Goal: Information Seeking & Learning: Learn about a topic

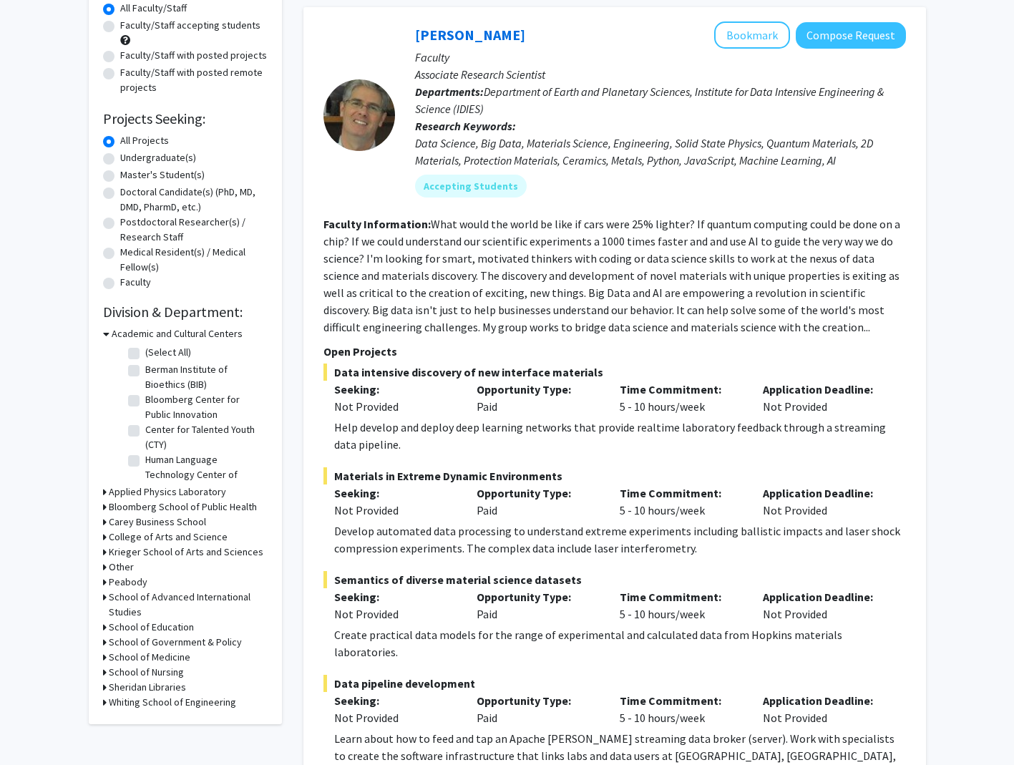
scroll to position [215, 0]
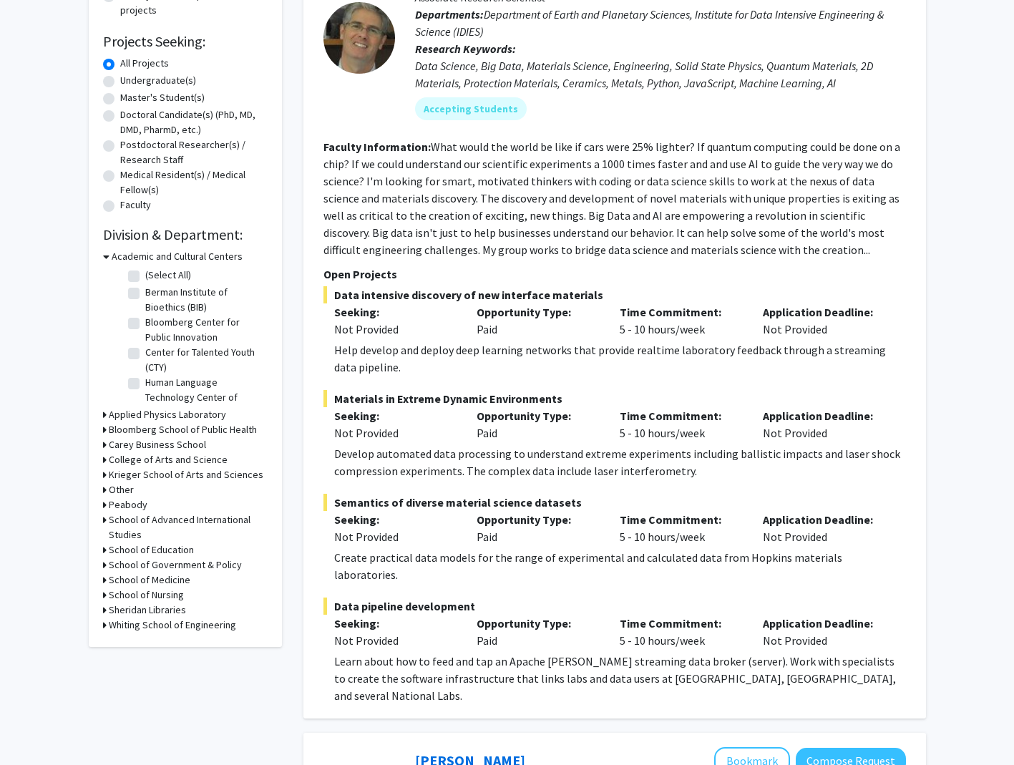
click at [107, 582] on div "School of Medicine" at bounding box center [185, 580] width 165 height 15
click at [103, 578] on icon at bounding box center [105, 580] width 4 height 15
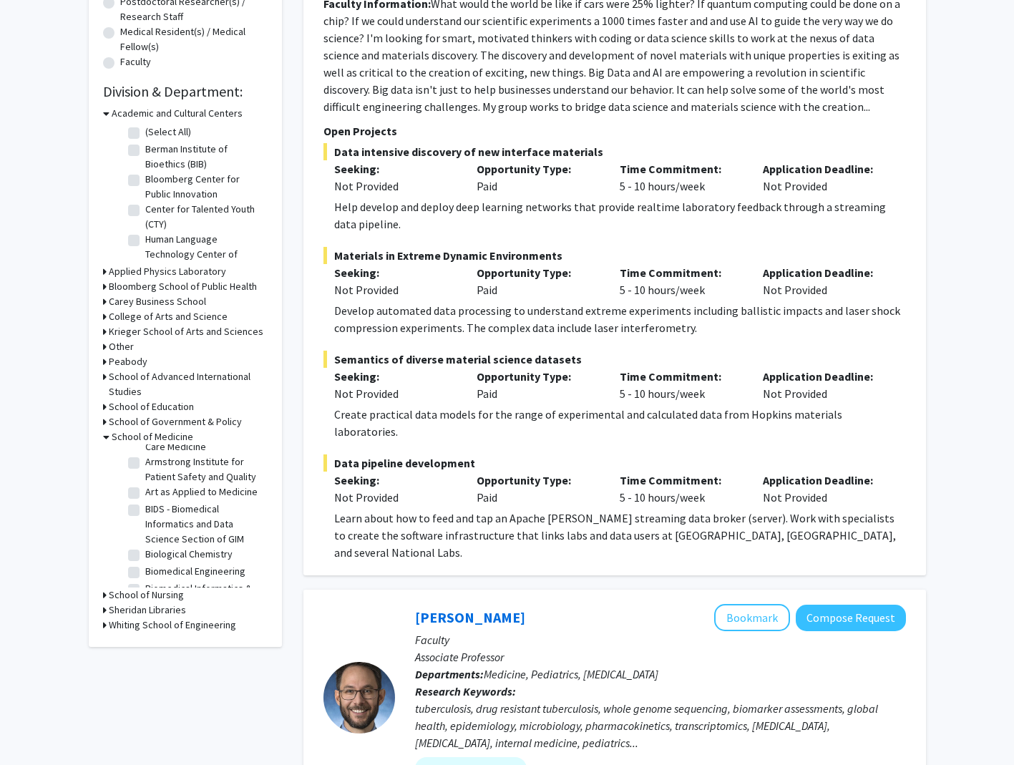
scroll to position [143, 0]
click at [145, 515] on label "BIDS - Biomedical Informatics and Data Science Section of GIM" at bounding box center [204, 499] width 119 height 45
click at [145, 486] on input "BIDS - Biomedical Informatics and Data Science Section of GIM" at bounding box center [149, 481] width 9 height 9
checkbox input "true"
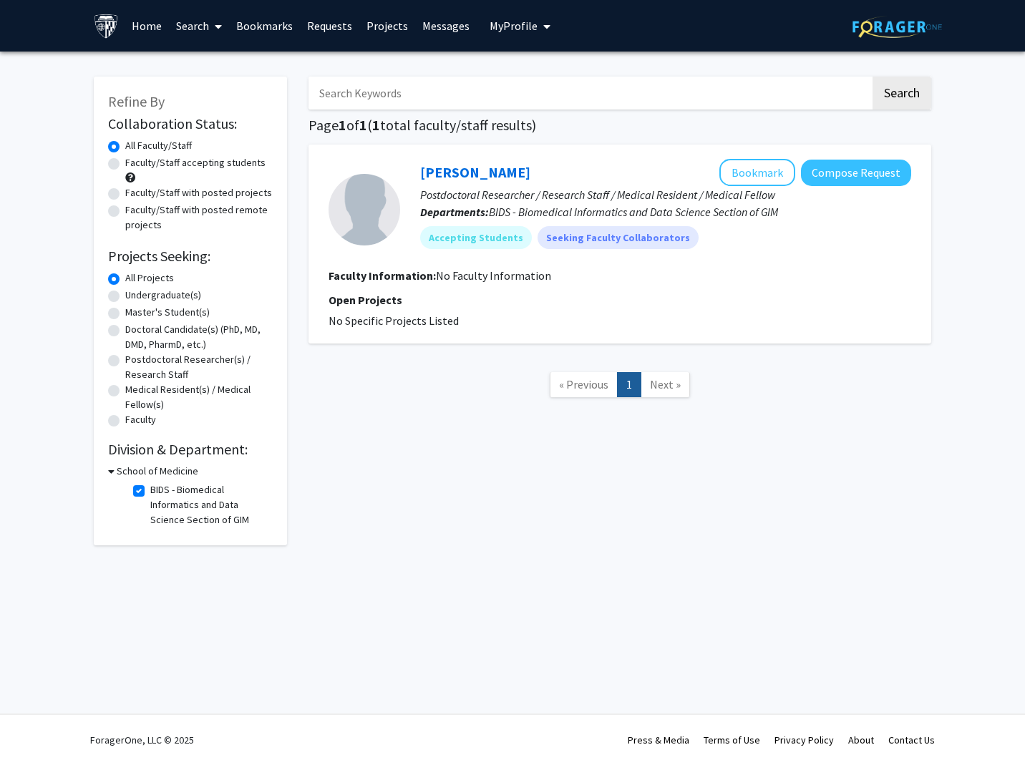
click at [150, 490] on label "BIDS - Biomedical Informatics and Data Science Section of GIM" at bounding box center [209, 504] width 119 height 45
click at [150, 490] on input "BIDS - Biomedical Informatics and Data Science Section of GIM" at bounding box center [154, 486] width 9 height 9
checkbox input "false"
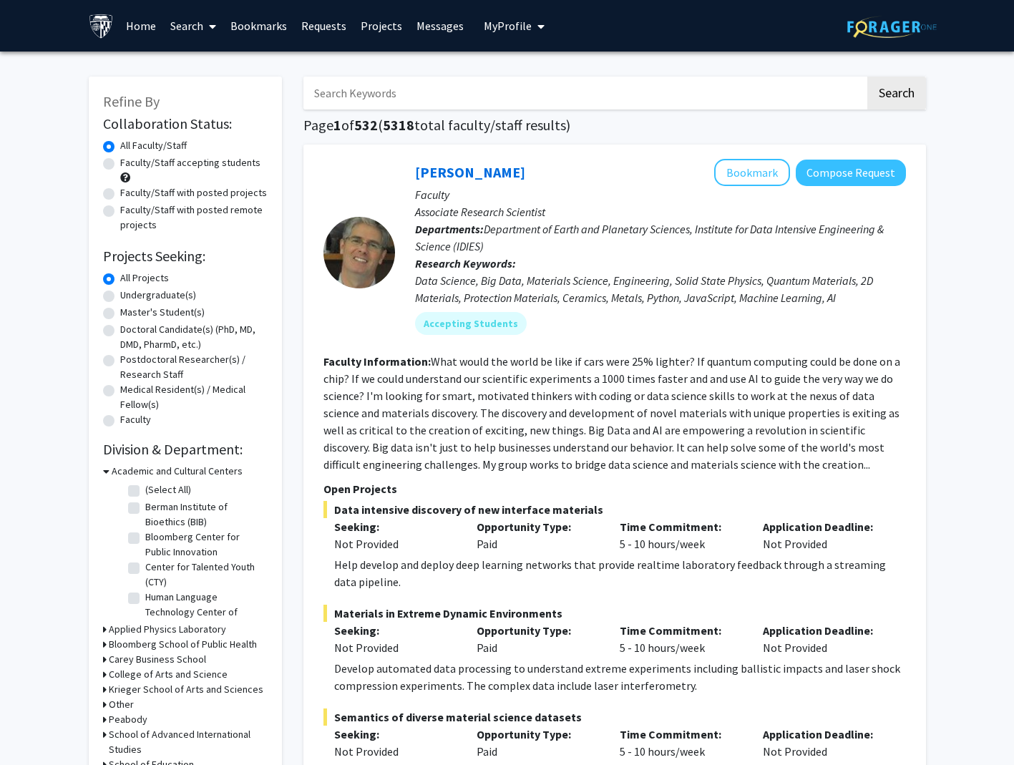
click at [112, 474] on h3 "Academic and Cultural Centers" at bounding box center [177, 471] width 131 height 15
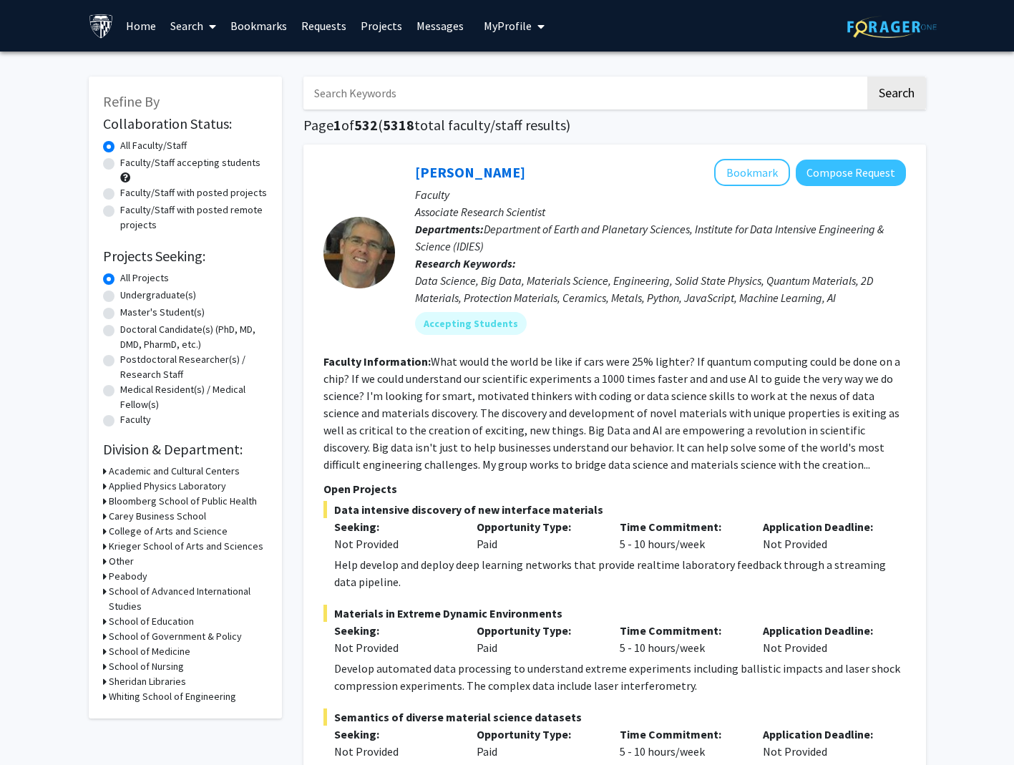
click at [104, 649] on icon at bounding box center [105, 651] width 4 height 15
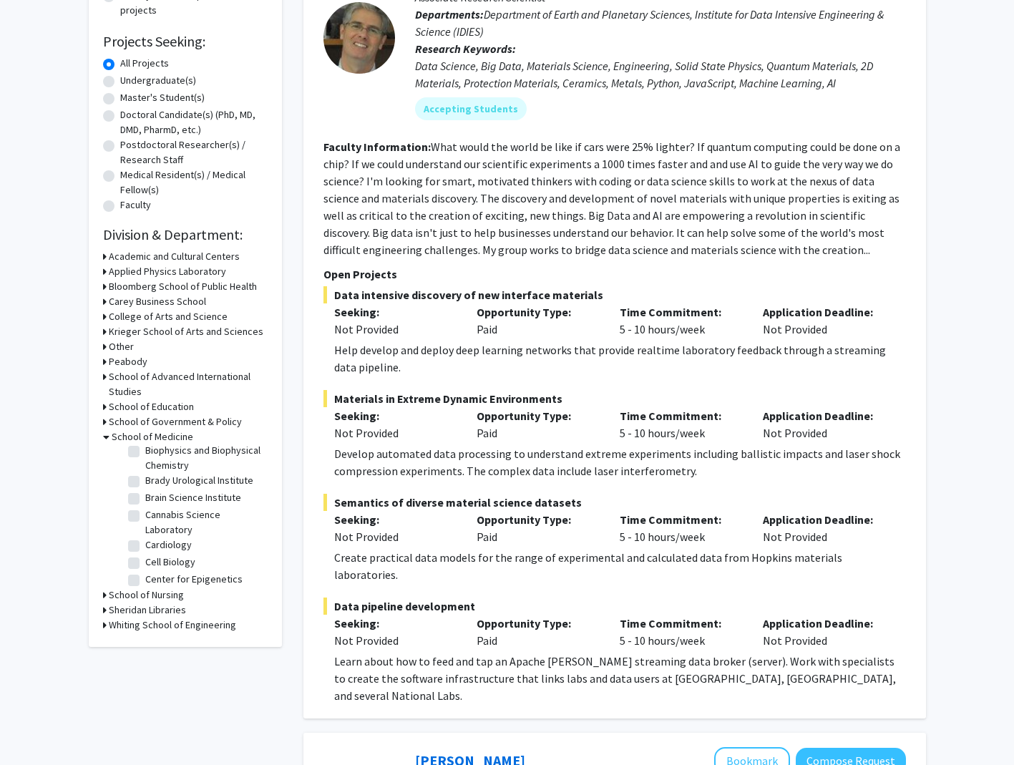
scroll to position [215, 0]
click at [145, 482] on label "Biomedical Engineering" at bounding box center [195, 474] width 100 height 15
click at [145, 477] on input "Biomedical Engineering" at bounding box center [149, 471] width 9 height 9
checkbox input "true"
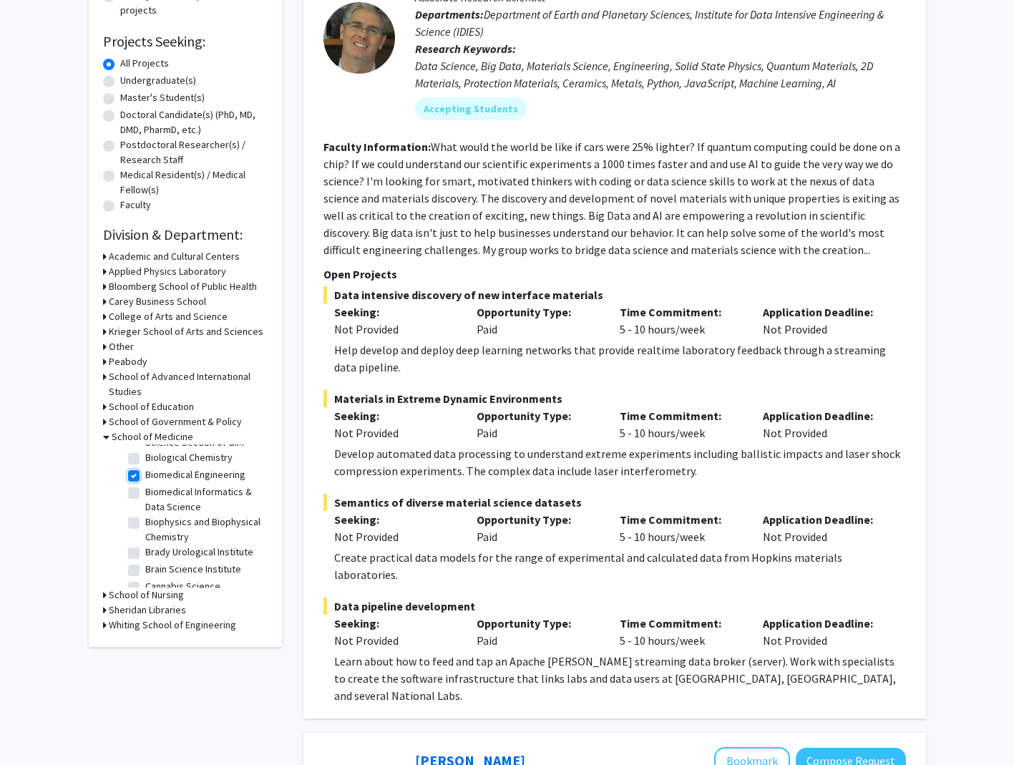
checkbox input "true"
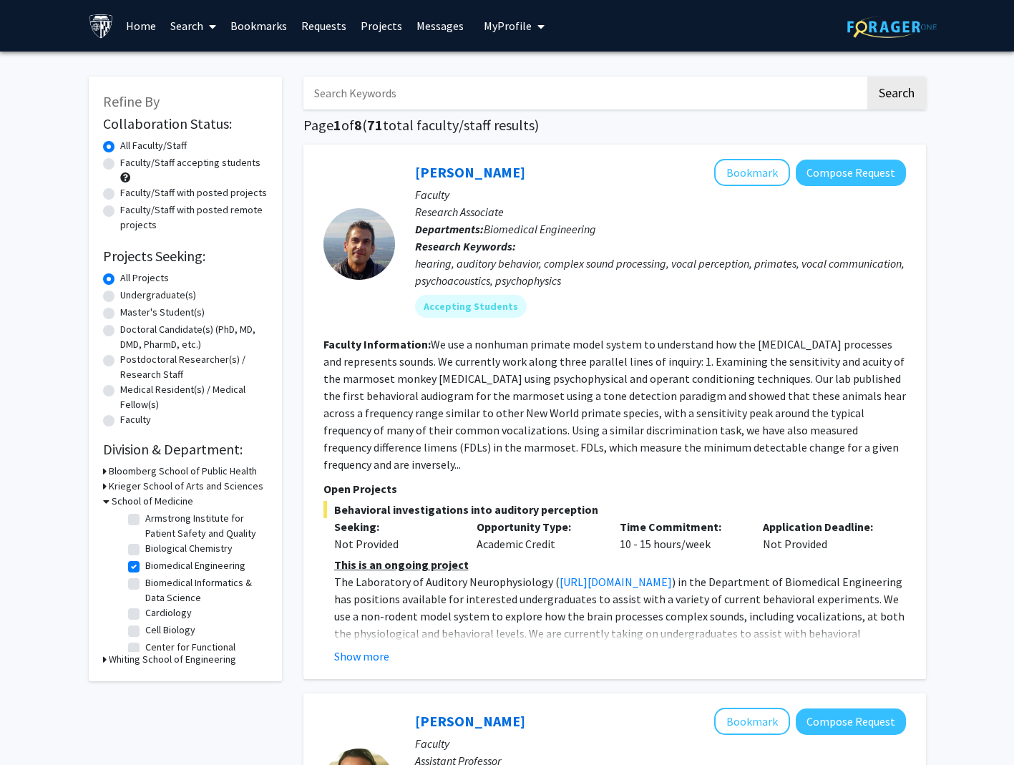
scroll to position [72, 0]
click at [145, 577] on label "Biomedical Informatics & Data Science" at bounding box center [204, 568] width 119 height 30
click at [145, 562] on input "Biomedical Informatics & Data Science" at bounding box center [149, 557] width 9 height 9
checkbox input "true"
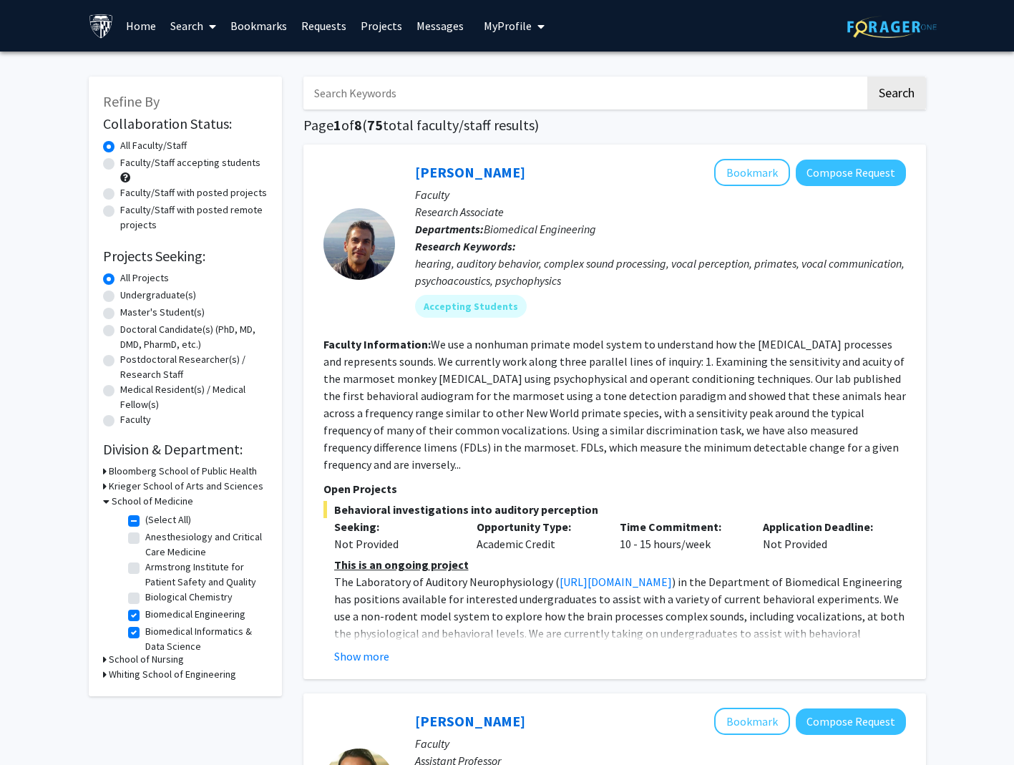
click at [142, 607] on fg-checkbox "Biological Chemistry Biological Chemistry" at bounding box center [196, 598] width 136 height 17
click at [145, 526] on label "Cardiology" at bounding box center [168, 518] width 47 height 15
click at [145, 520] on input "Cardiology" at bounding box center [149, 515] width 9 height 9
checkbox input "true"
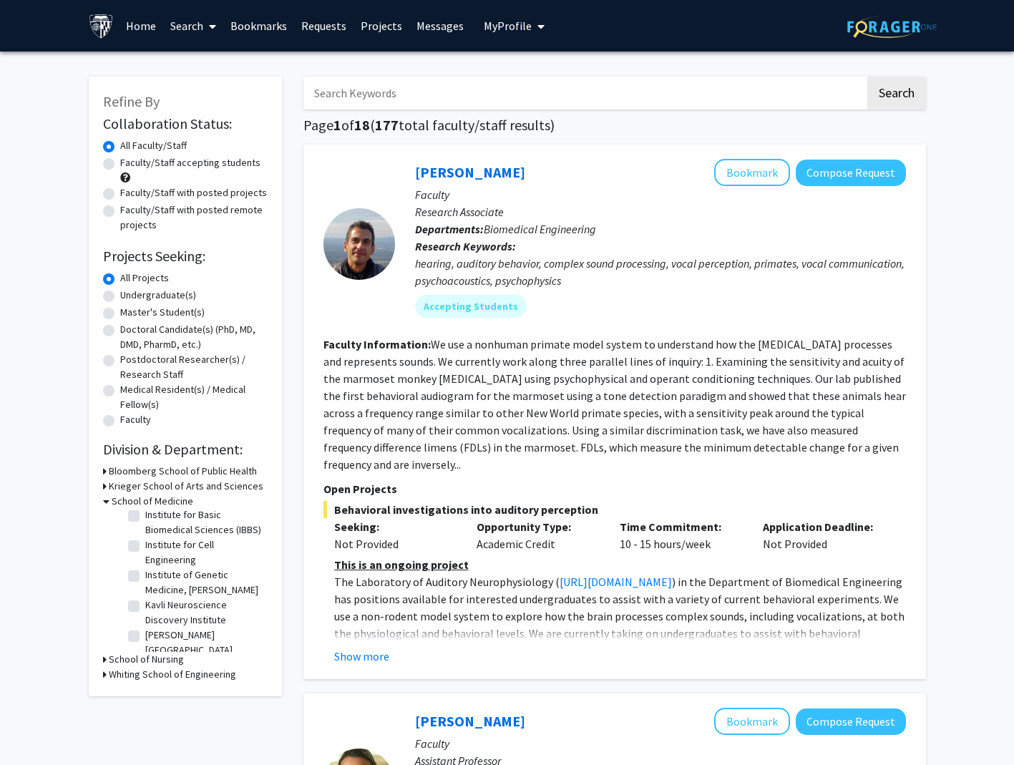
scroll to position [429, 0]
click at [107, 503] on icon at bounding box center [106, 501] width 6 height 15
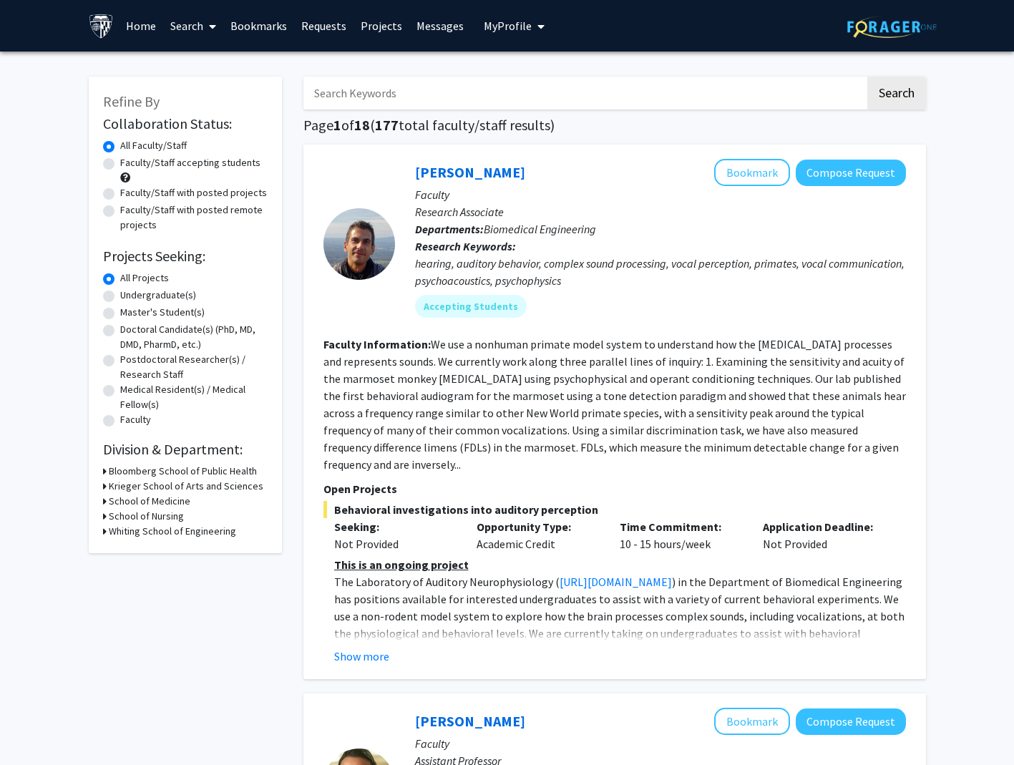
click at [105, 532] on icon at bounding box center [105, 531] width 4 height 15
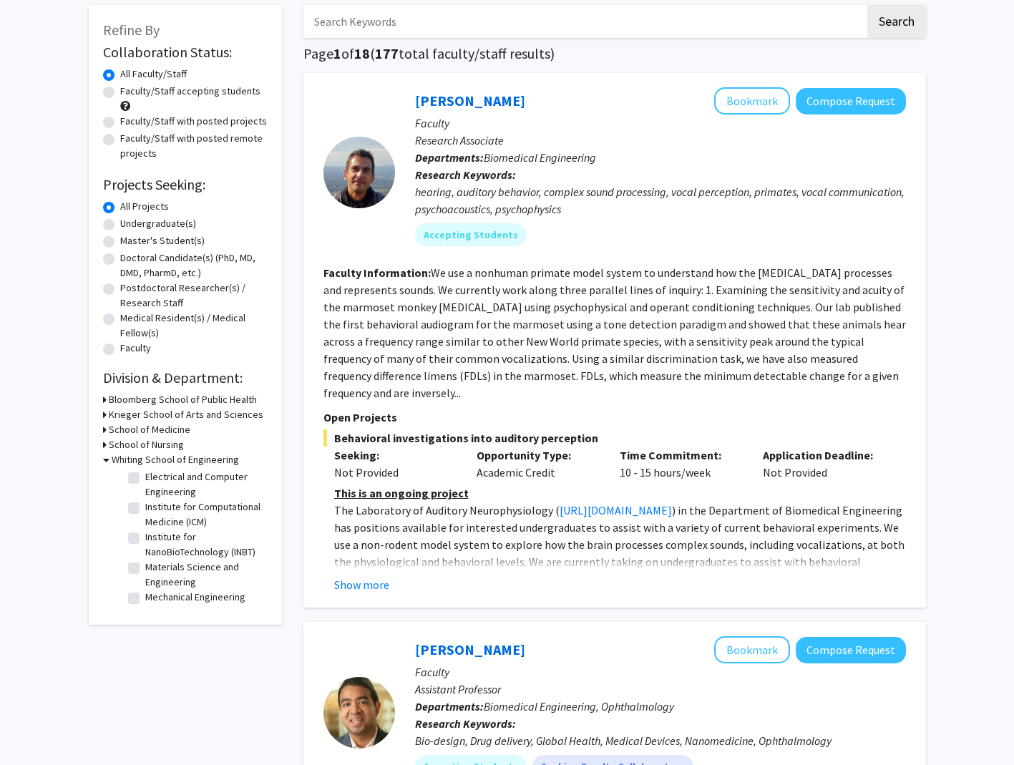
scroll to position [117, 0]
click at [145, 543] on label "Institute for Computational Medicine (ICM)" at bounding box center [204, 528] width 119 height 30
click at [145, 522] on input "Institute for Computational Medicine (ICM)" at bounding box center [149, 517] width 9 height 9
checkbox input "true"
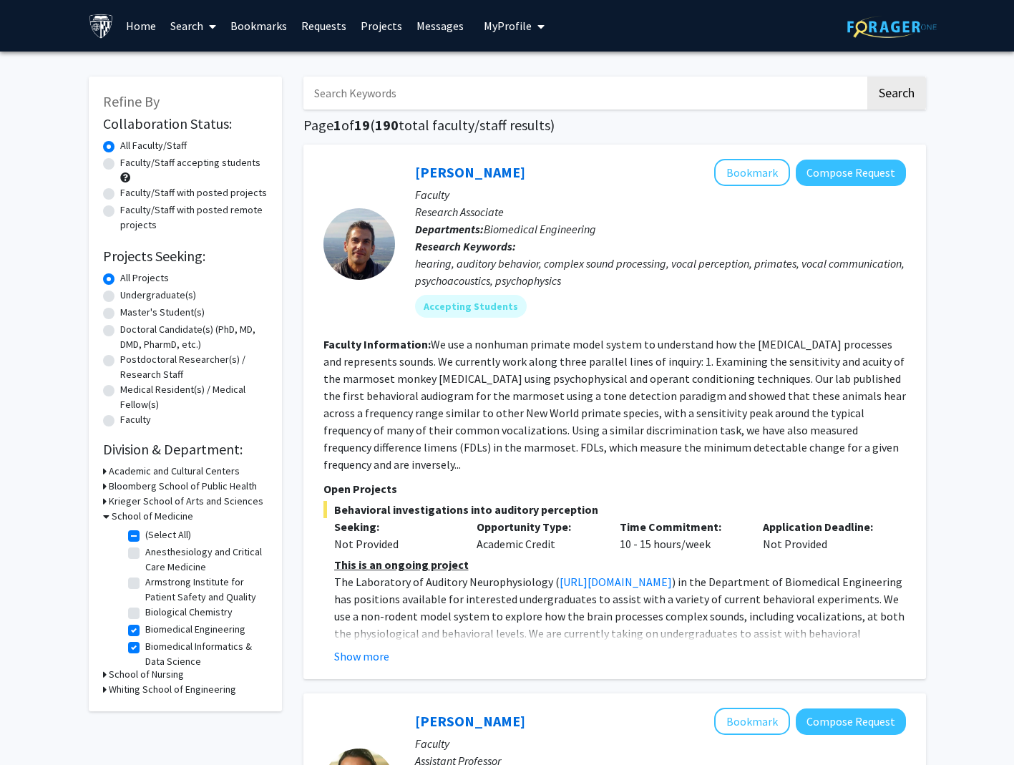
click at [106, 513] on icon at bounding box center [106, 516] width 6 height 15
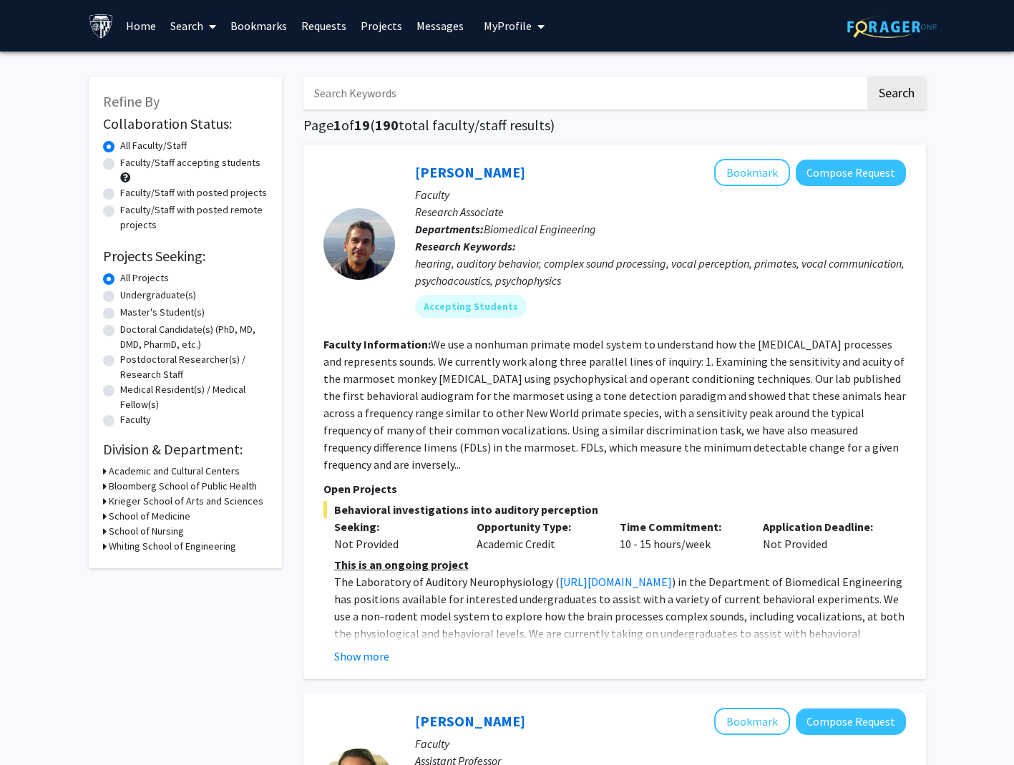
click at [120, 212] on label "Faculty/Staff with posted remote projects" at bounding box center [193, 218] width 147 height 30
click at [120, 212] on input "Faculty/Staff with posted remote projects" at bounding box center [124, 207] width 9 height 9
radio input "true"
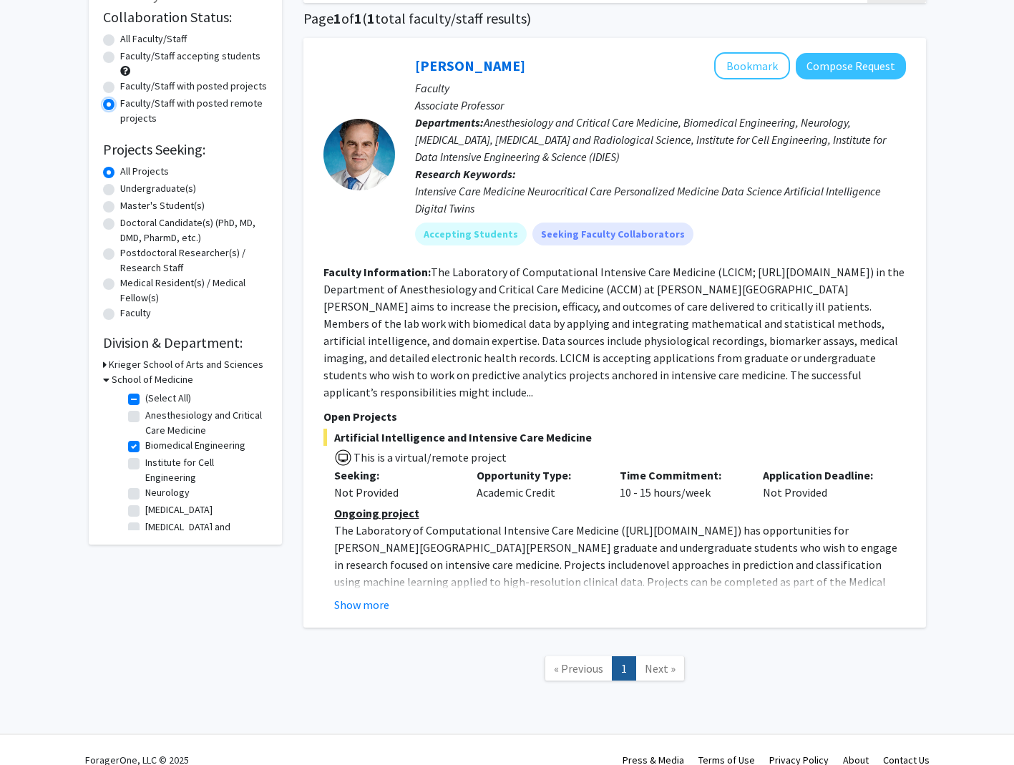
scroll to position [110, 0]
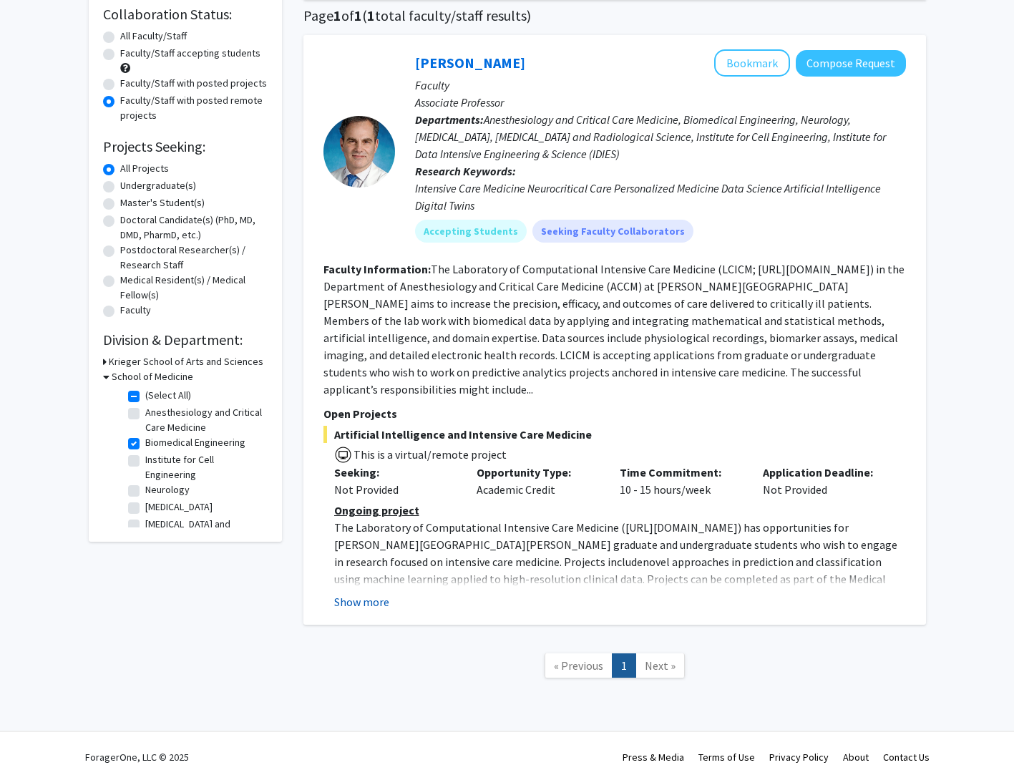
click at [361, 593] on button "Show more" at bounding box center [361, 601] width 55 height 17
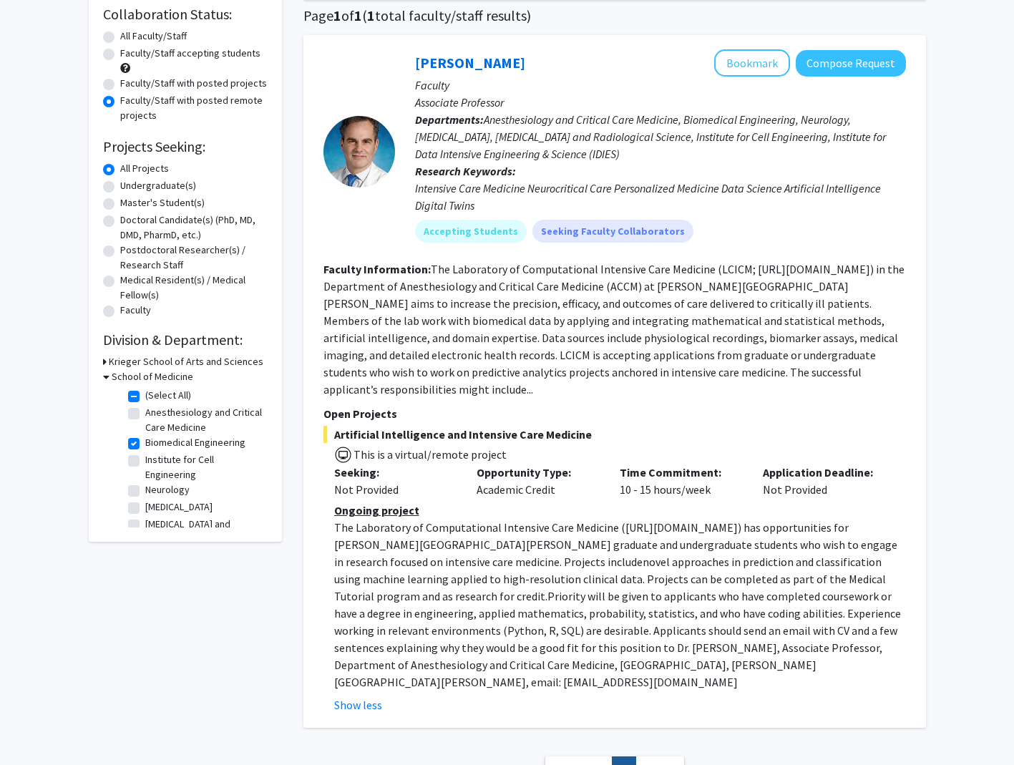
scroll to position [38, 0]
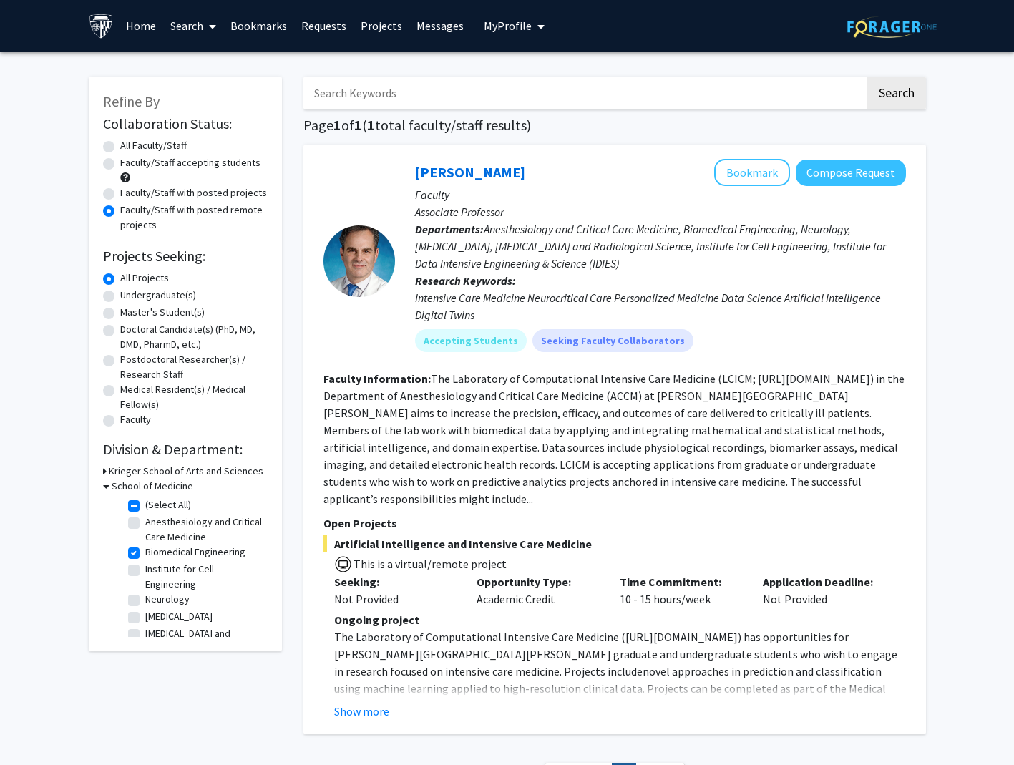
click at [145, 502] on label "(Select All)" at bounding box center [168, 504] width 46 height 15
click at [145, 502] on input "(Select All)" at bounding box center [149, 501] width 9 height 9
checkbox input "false"
radio input "true"
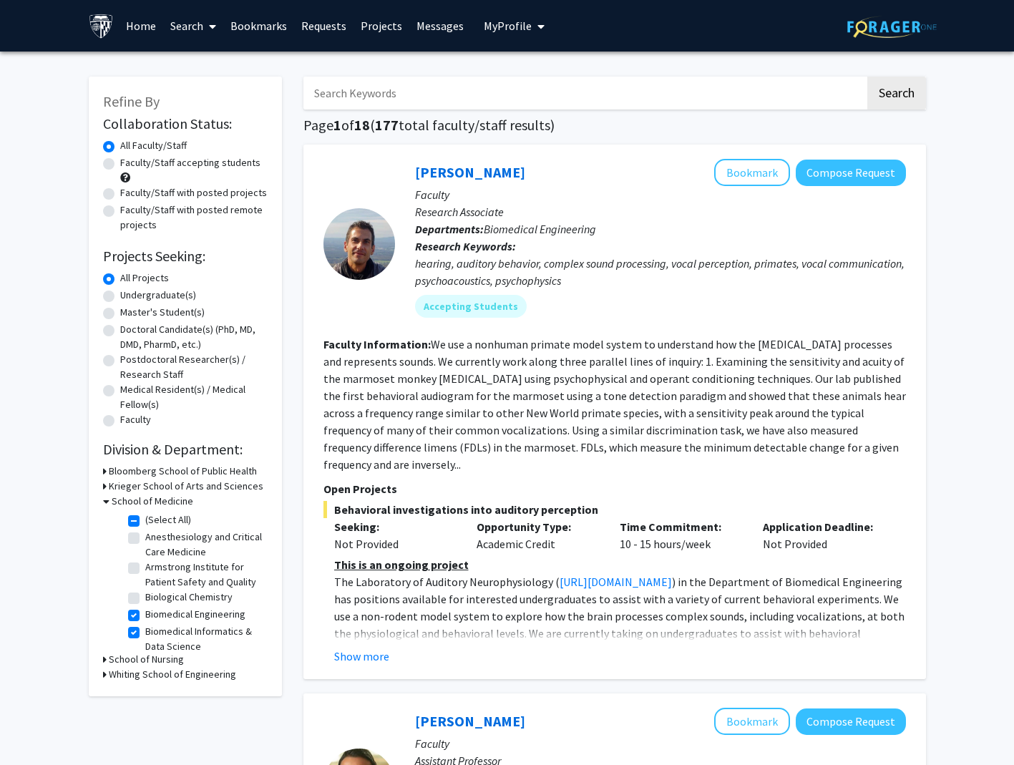
checkbox input "false"
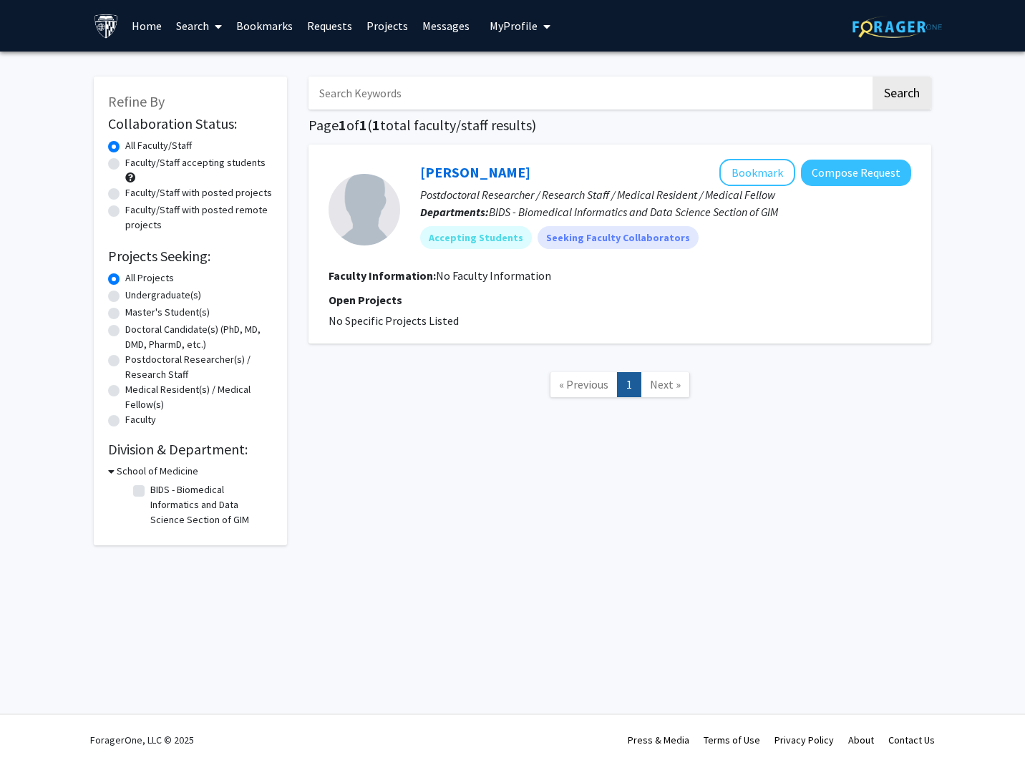
checkbox input "false"
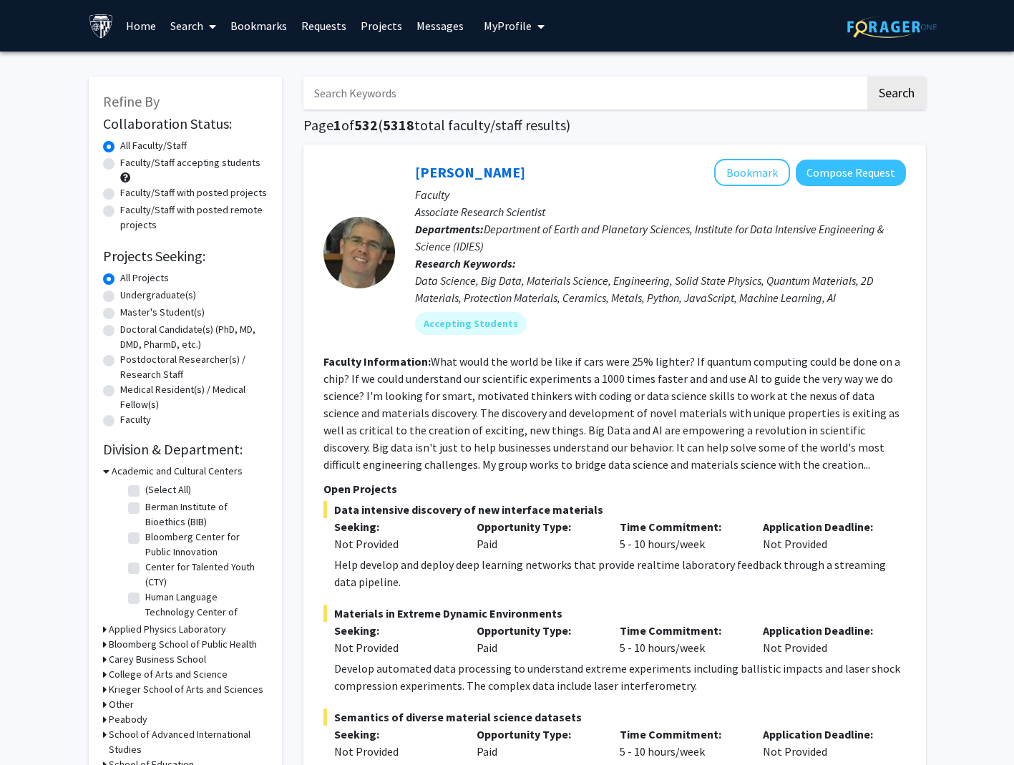
click at [120, 205] on label "Faculty/Staff with posted remote projects" at bounding box center [193, 218] width 147 height 30
click at [120, 205] on input "Faculty/Staff with posted remote projects" at bounding box center [124, 207] width 9 height 9
radio input "true"
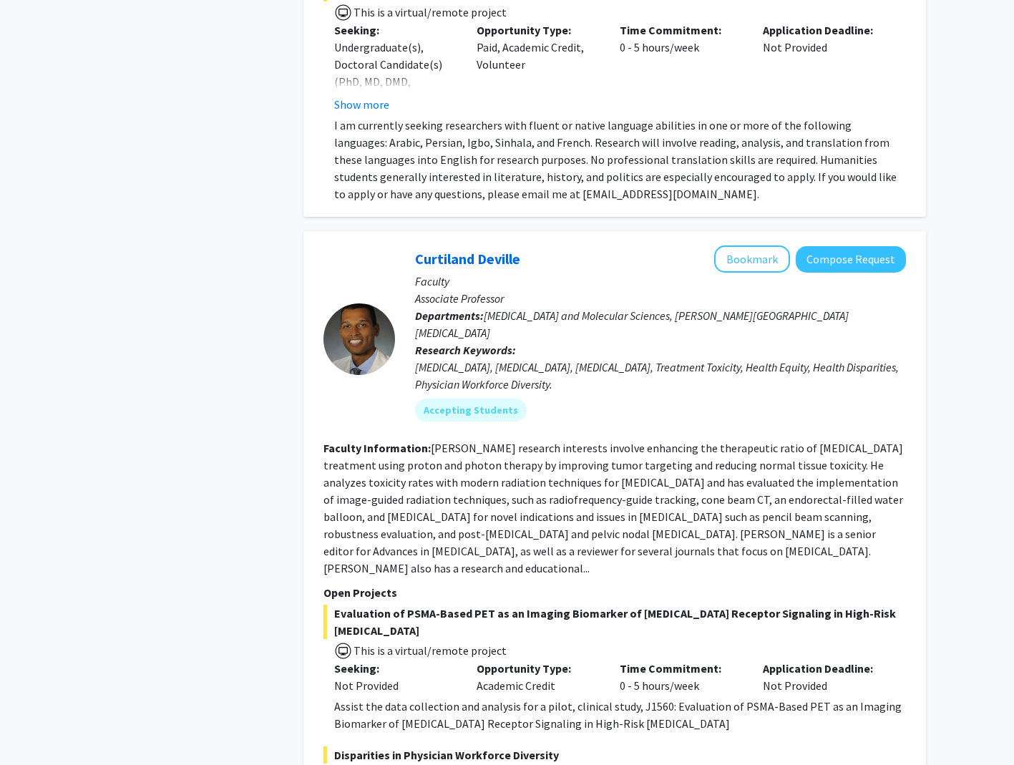
scroll to position [1145, 0]
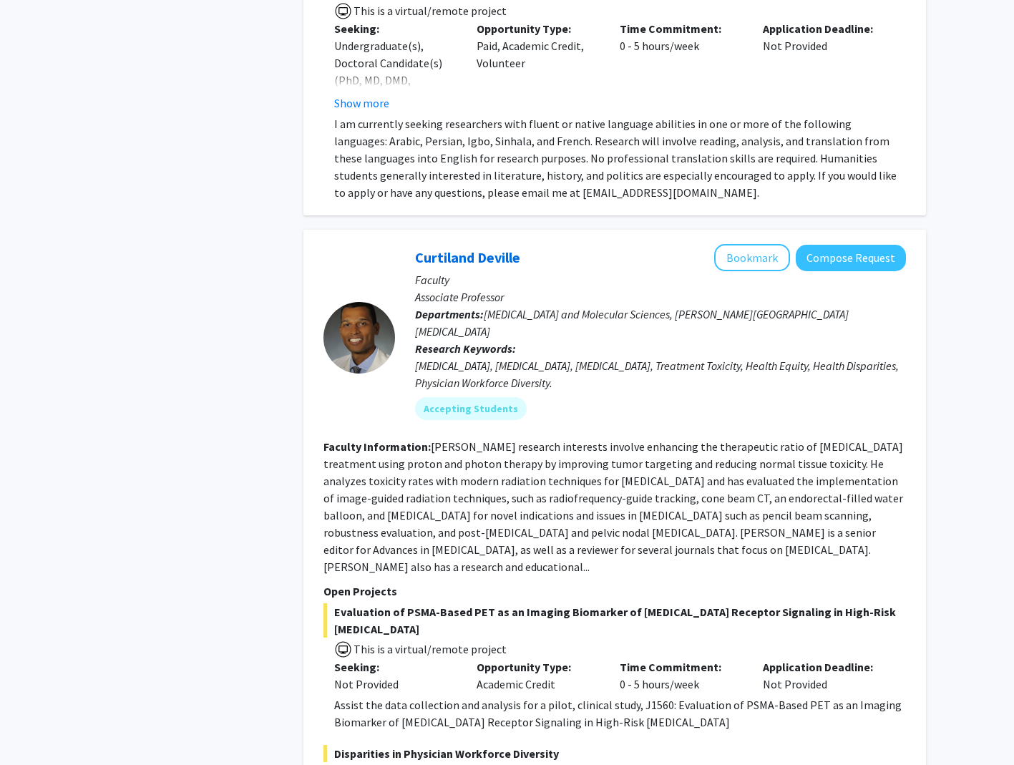
drag, startPoint x: 694, startPoint y: 263, endPoint x: 906, endPoint y: 258, distance: 212.6
click at [906, 258] on div "[PERSON_NAME] Bookmark Compose Request Faculty Associate Professor Departments:…" at bounding box center [614, 541] width 623 height 622
drag, startPoint x: 906, startPoint y: 258, endPoint x: 889, endPoint y: 263, distance: 18.1
copy span "[PERSON_NAME][GEOGRAPHIC_DATA][MEDICAL_DATA]"
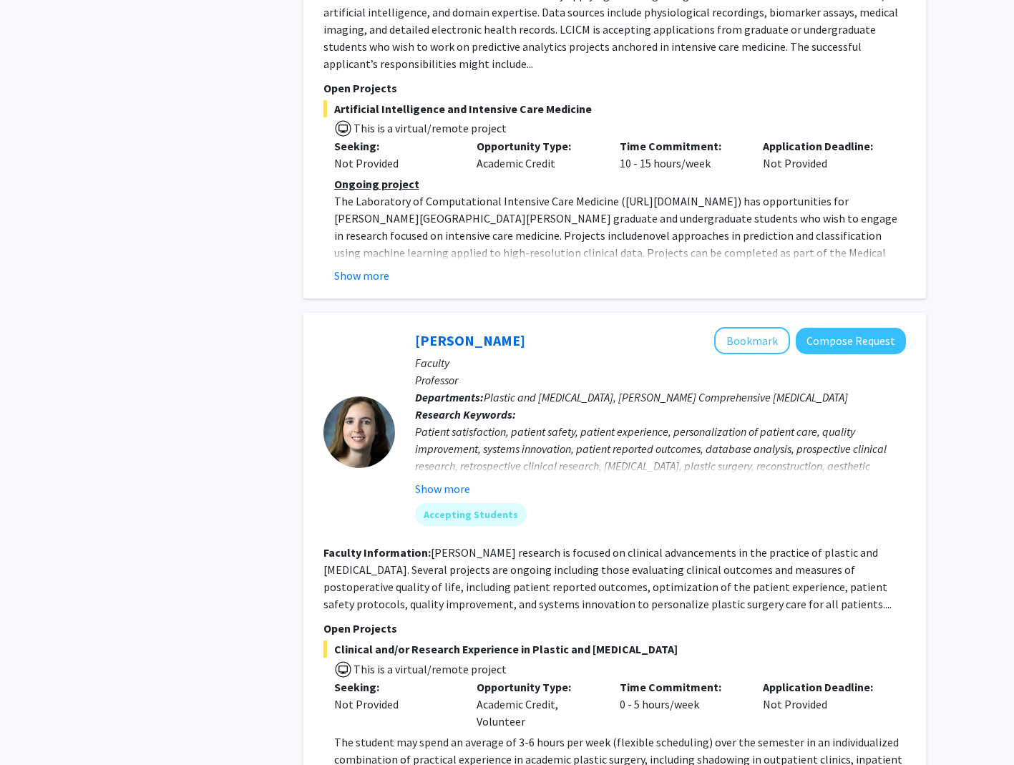
scroll to position [4851, 0]
click at [454, 480] on button "Show more" at bounding box center [442, 488] width 55 height 17
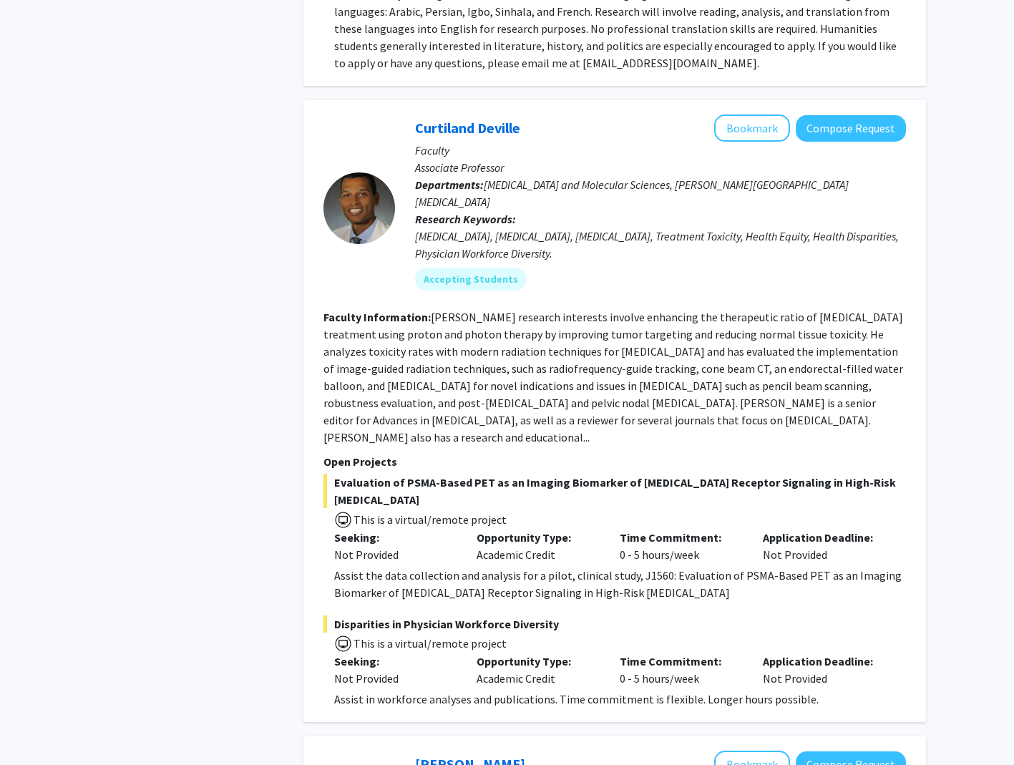
scroll to position [1273, 0]
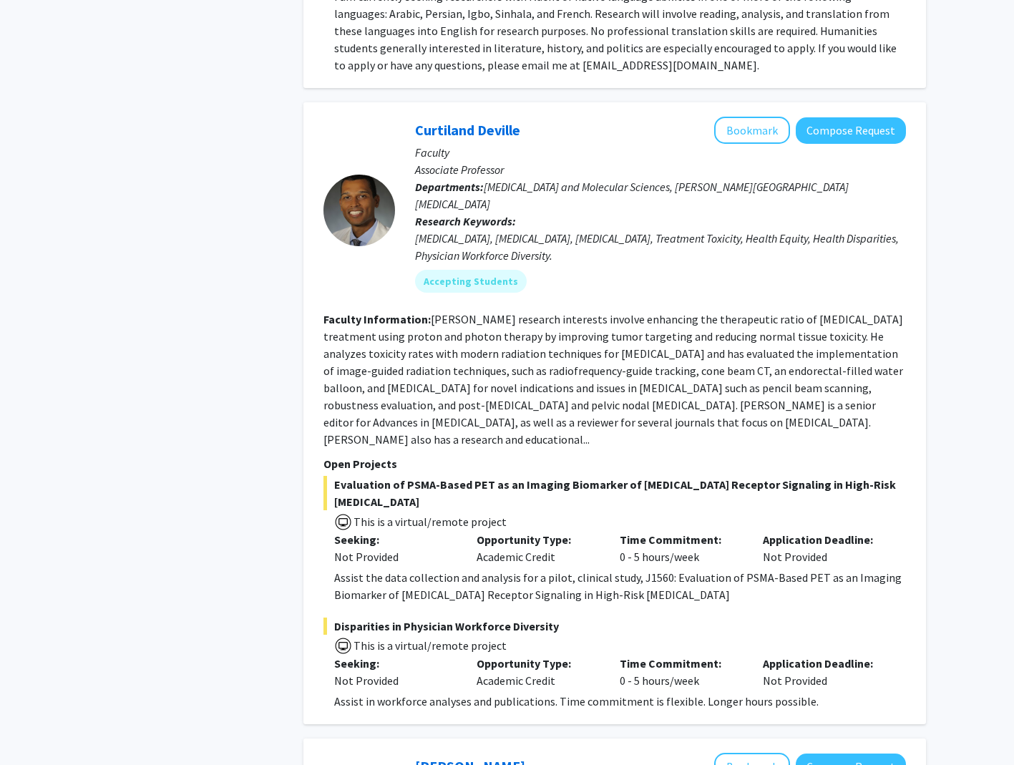
click at [900, 311] on section "Faculty Information: [PERSON_NAME] research interests involve enhancing the the…" at bounding box center [614, 379] width 583 height 137
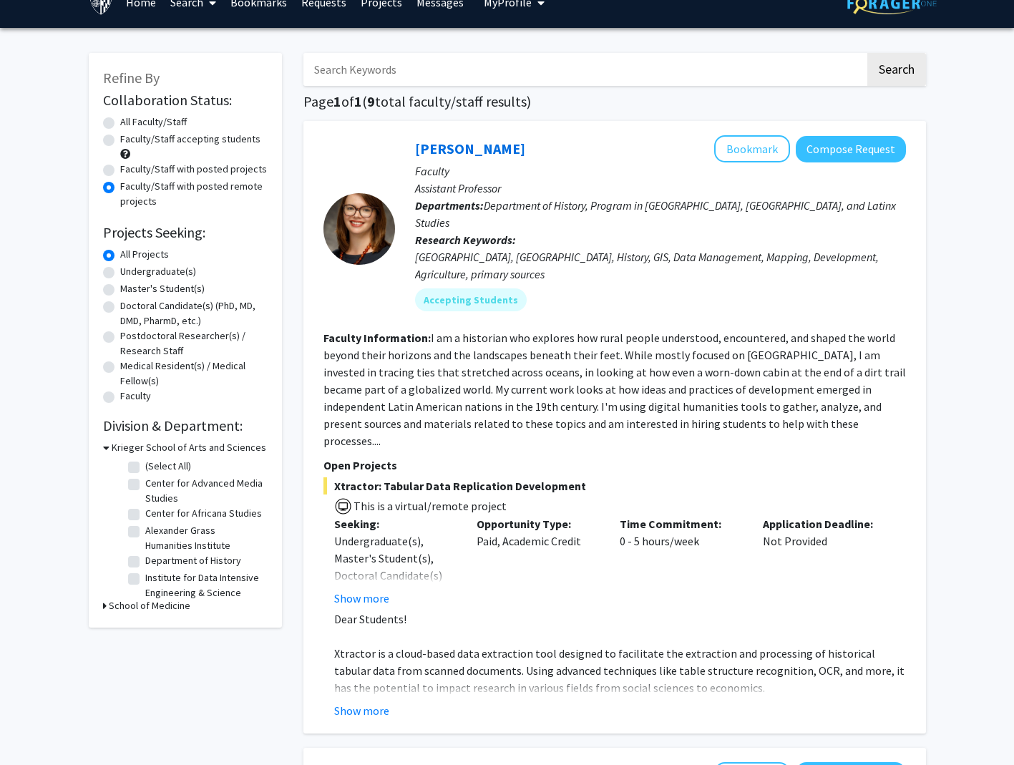
scroll to position [0, 0]
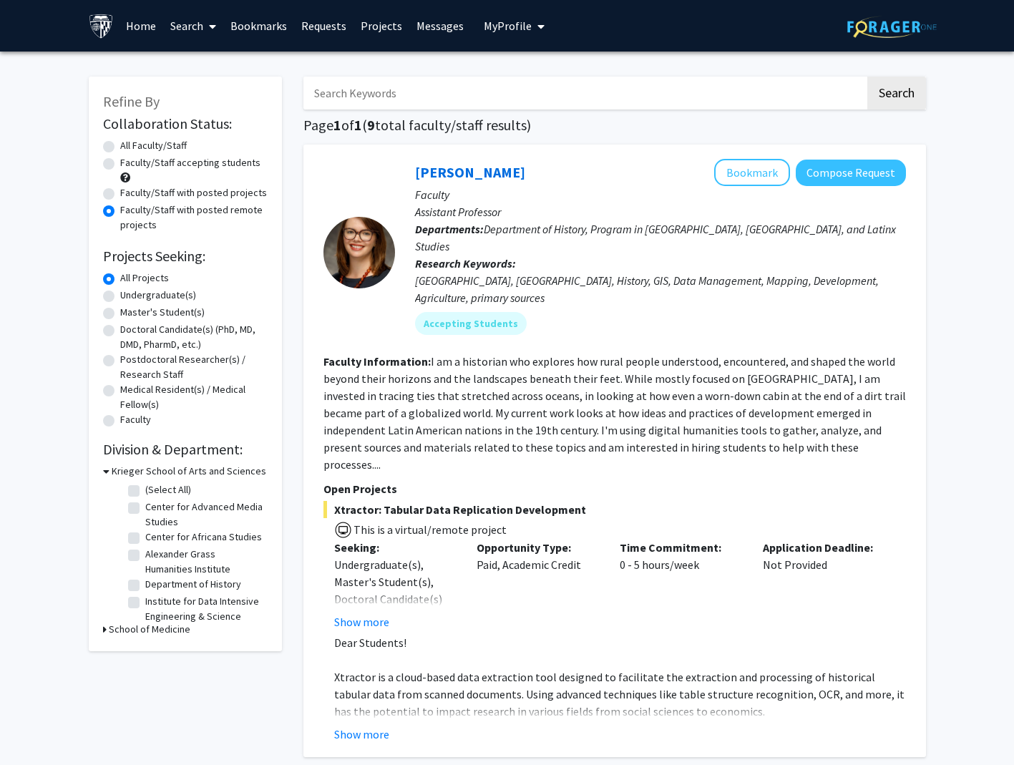
click at [105, 473] on icon at bounding box center [106, 471] width 6 height 15
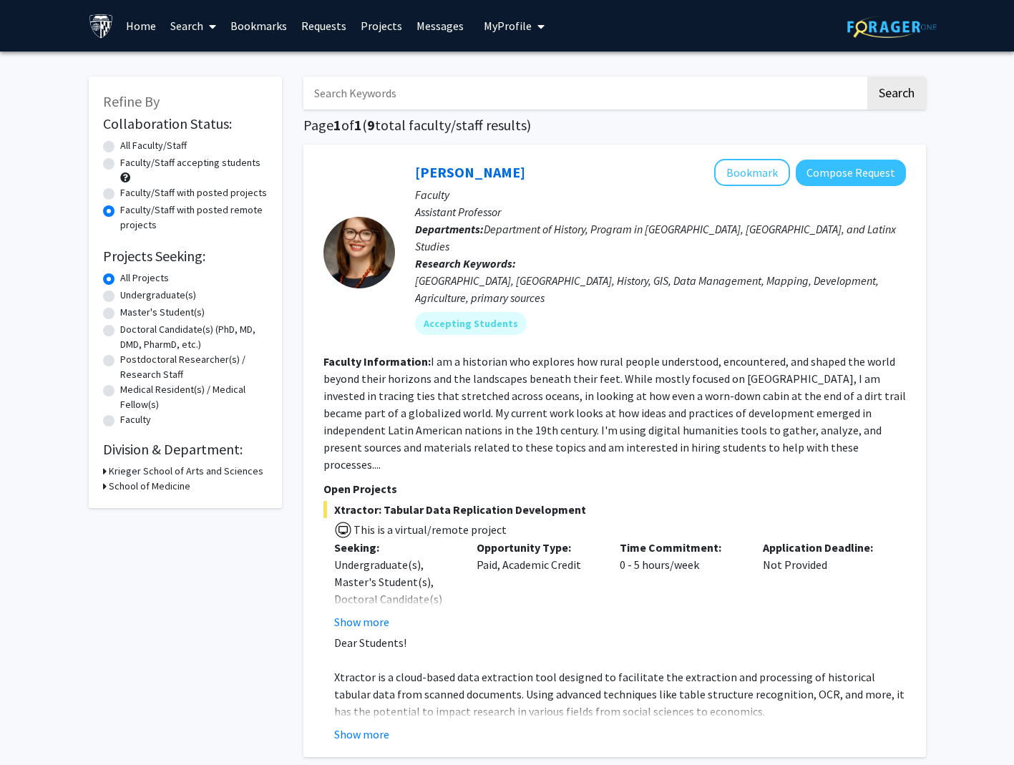
click at [102, 480] on div "Refine By Collaboration Status: Collaboration Status All Faculty/Staff Collabor…" at bounding box center [185, 293] width 193 height 432
click at [103, 482] on icon at bounding box center [105, 486] width 4 height 15
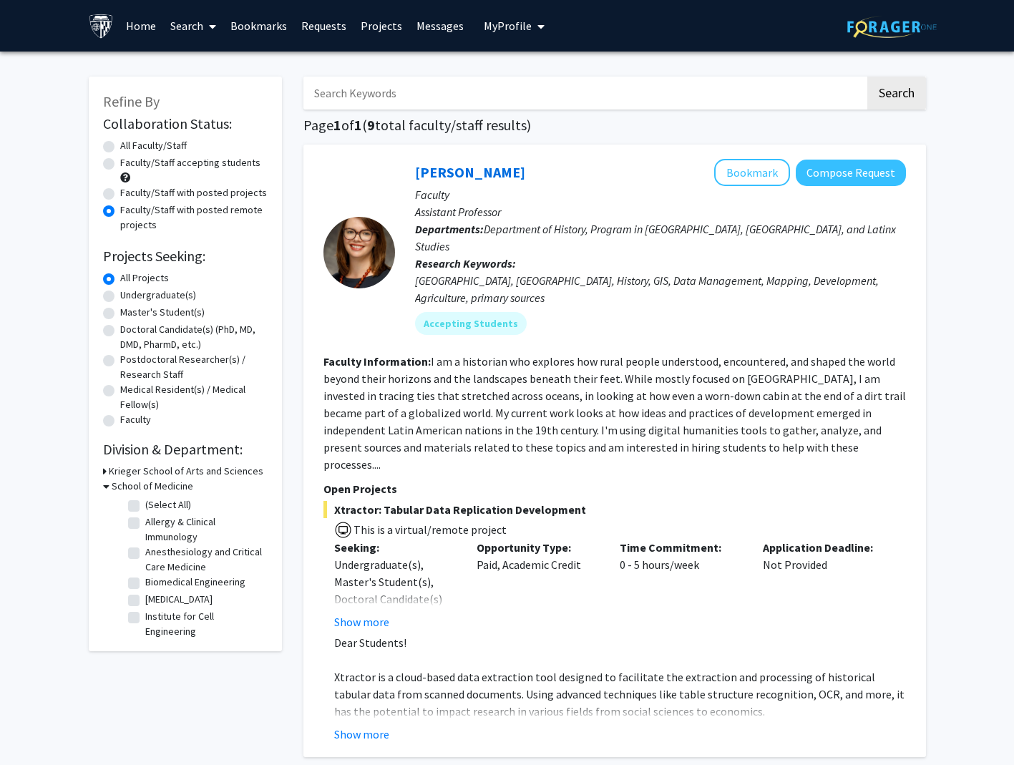
click at [105, 485] on icon at bounding box center [106, 486] width 6 height 15
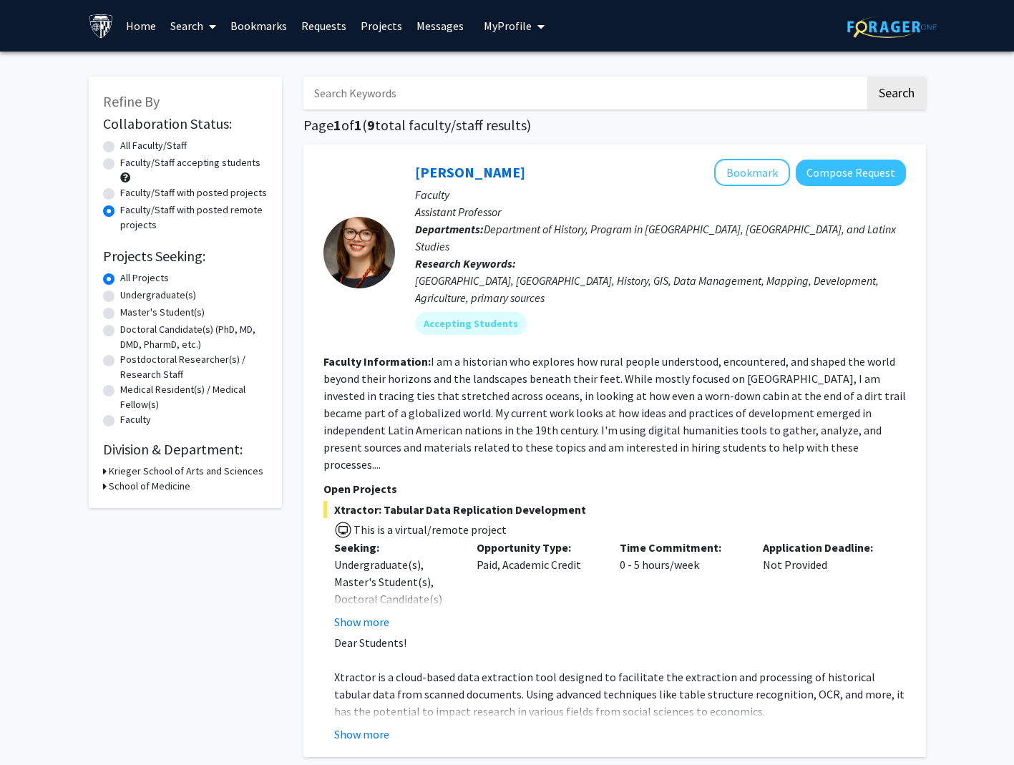
click at [105, 470] on icon at bounding box center [105, 471] width 4 height 15
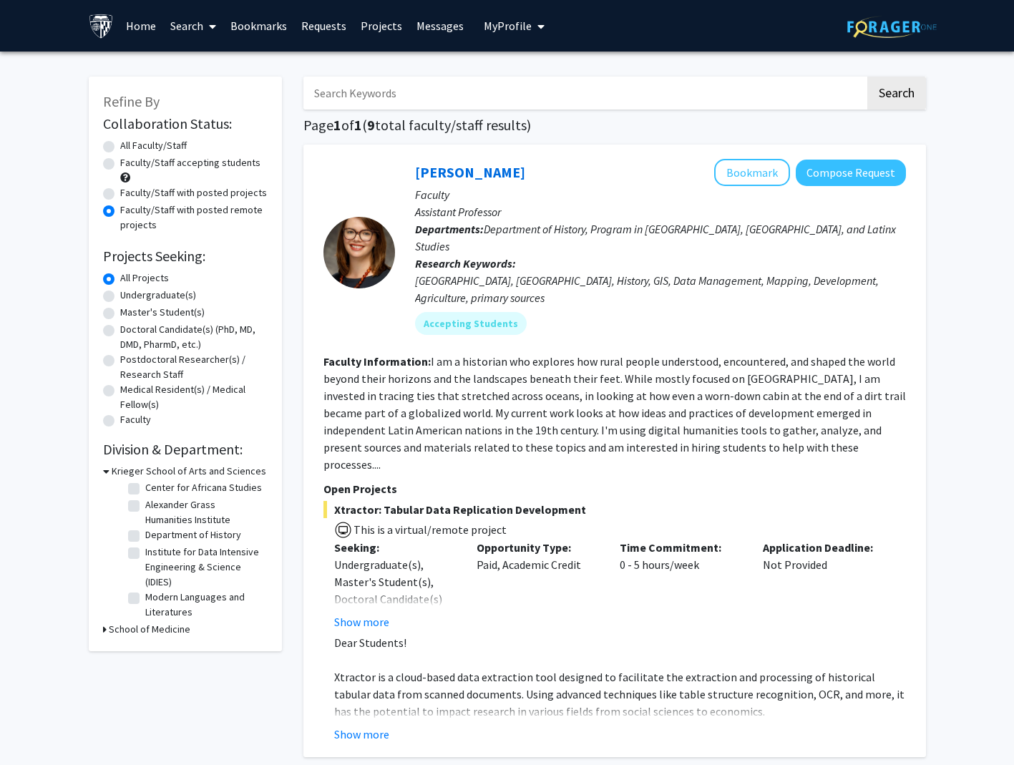
scroll to position [72, 0]
click at [145, 541] on label "Institute for Data Intensive Engineering & Science (IDIES)" at bounding box center [204, 544] width 119 height 45
click at [145, 532] on input "Institute for Data Intensive Engineering & Science (IDIES)" at bounding box center [149, 526] width 9 height 9
checkbox input "true"
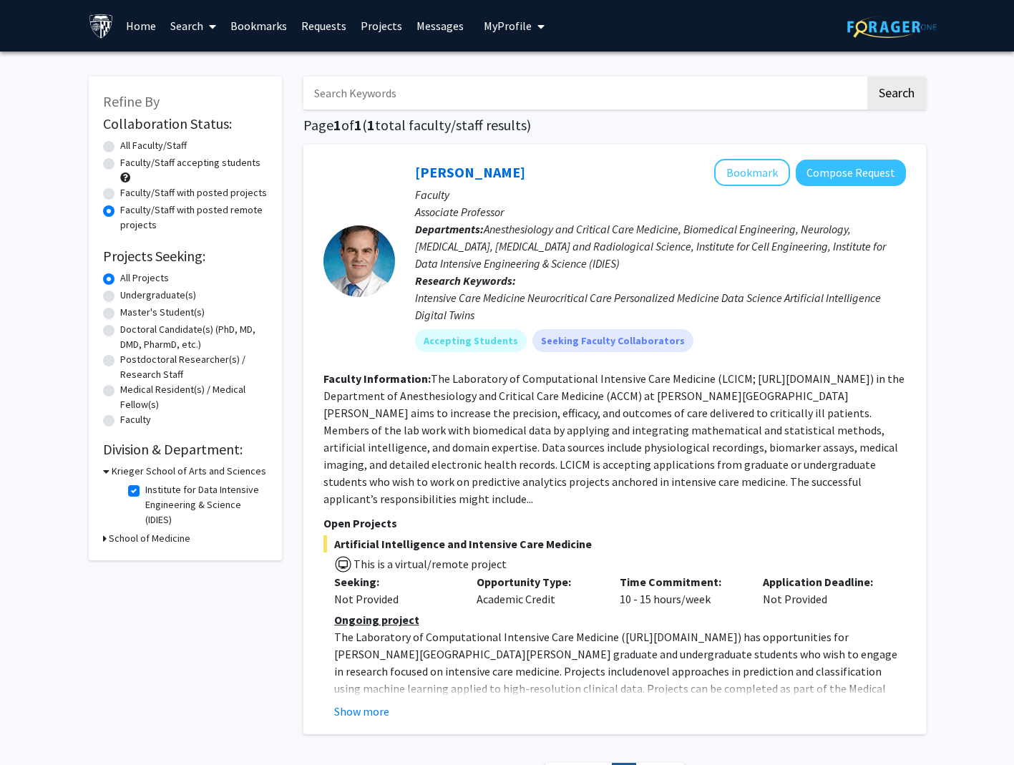
click at [145, 495] on label "Institute for Data Intensive Engineering & Science (IDIES)" at bounding box center [204, 504] width 119 height 45
click at [145, 492] on input "Institute for Data Intensive Engineering & Science (IDIES)" at bounding box center [149, 486] width 9 height 9
checkbox input "false"
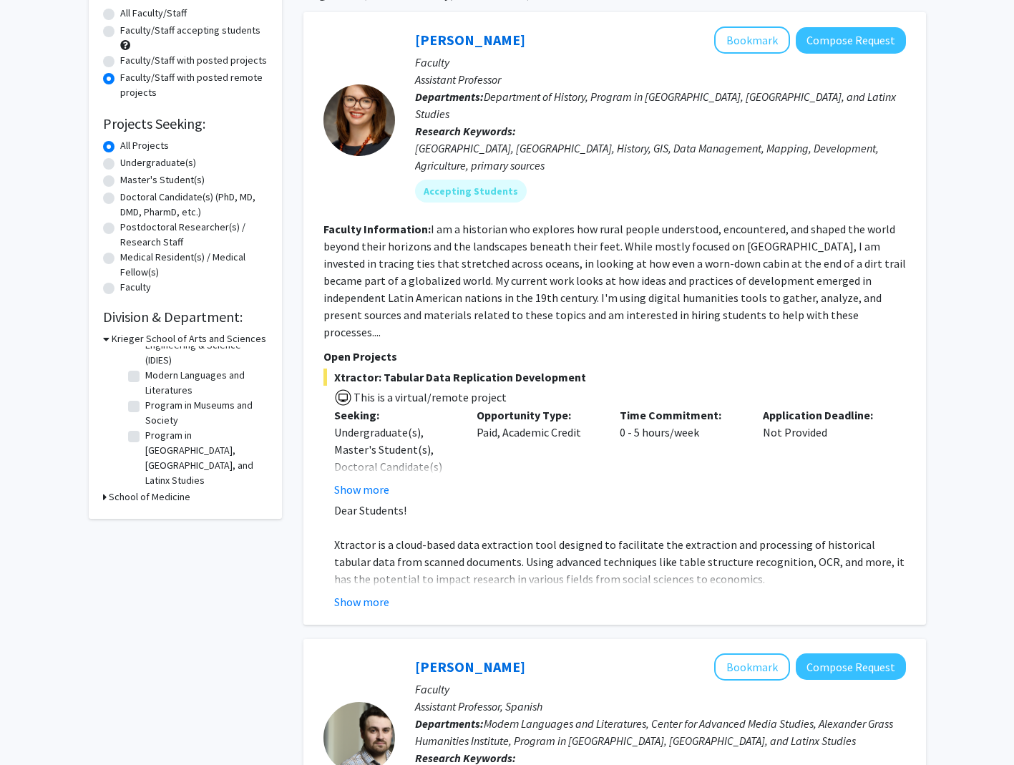
scroll to position [143, 0]
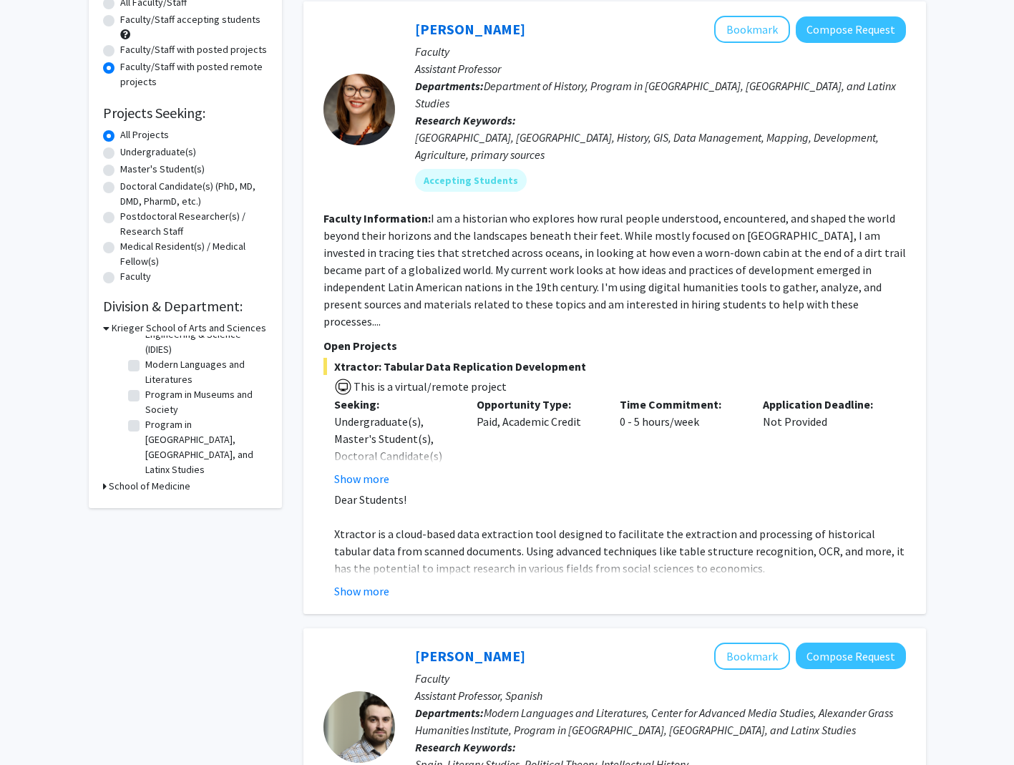
click at [109, 328] on div "Krieger School of Arts and Sciences" at bounding box center [185, 328] width 165 height 15
click at [104, 327] on icon at bounding box center [106, 328] width 6 height 15
click at [104, 344] on icon at bounding box center [105, 343] width 4 height 15
click at [145, 364] on label "(Select All)" at bounding box center [168, 361] width 46 height 15
click at [145, 364] on input "(Select All)" at bounding box center [149, 358] width 9 height 9
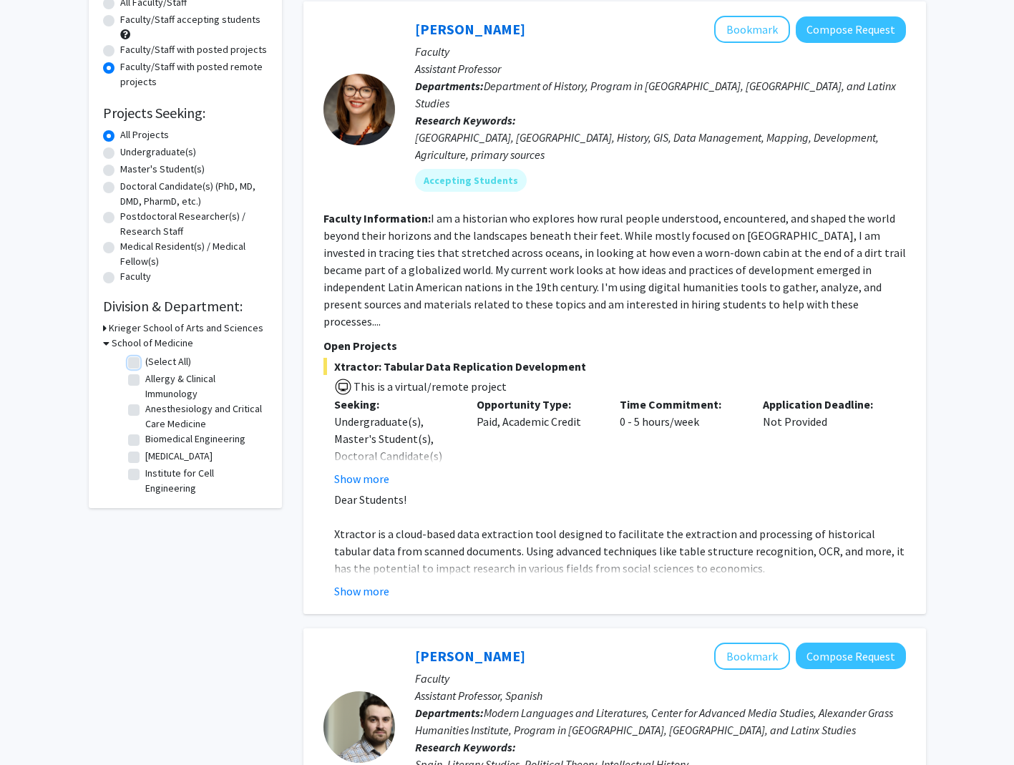
checkbox input "true"
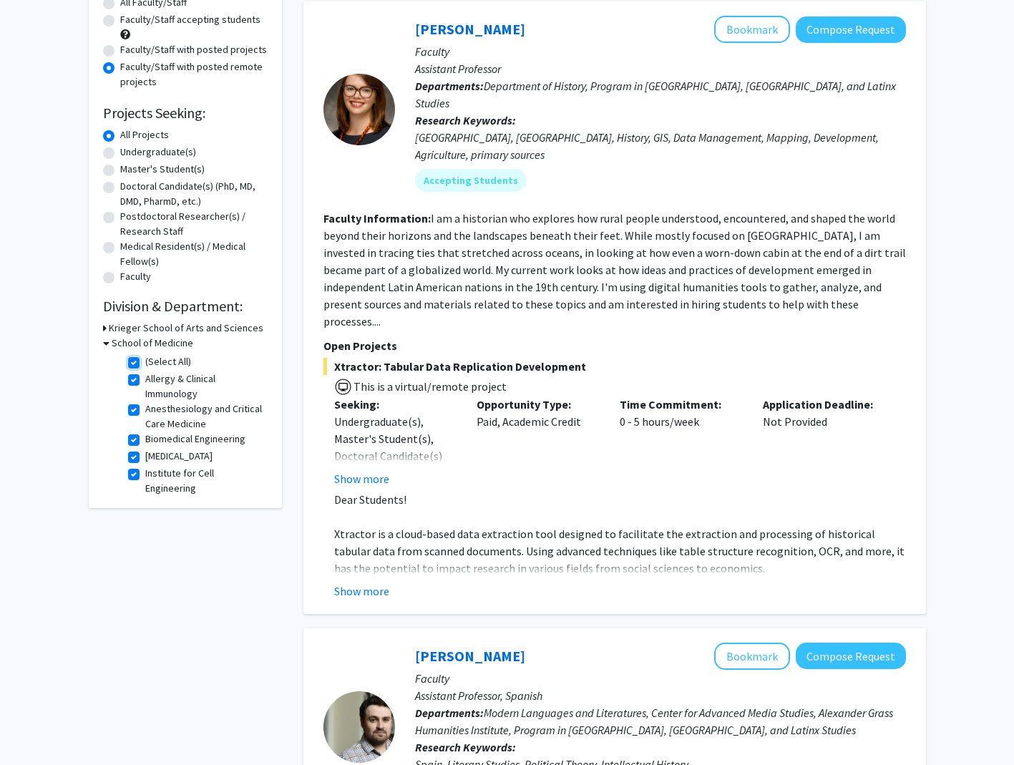
checkbox input "true"
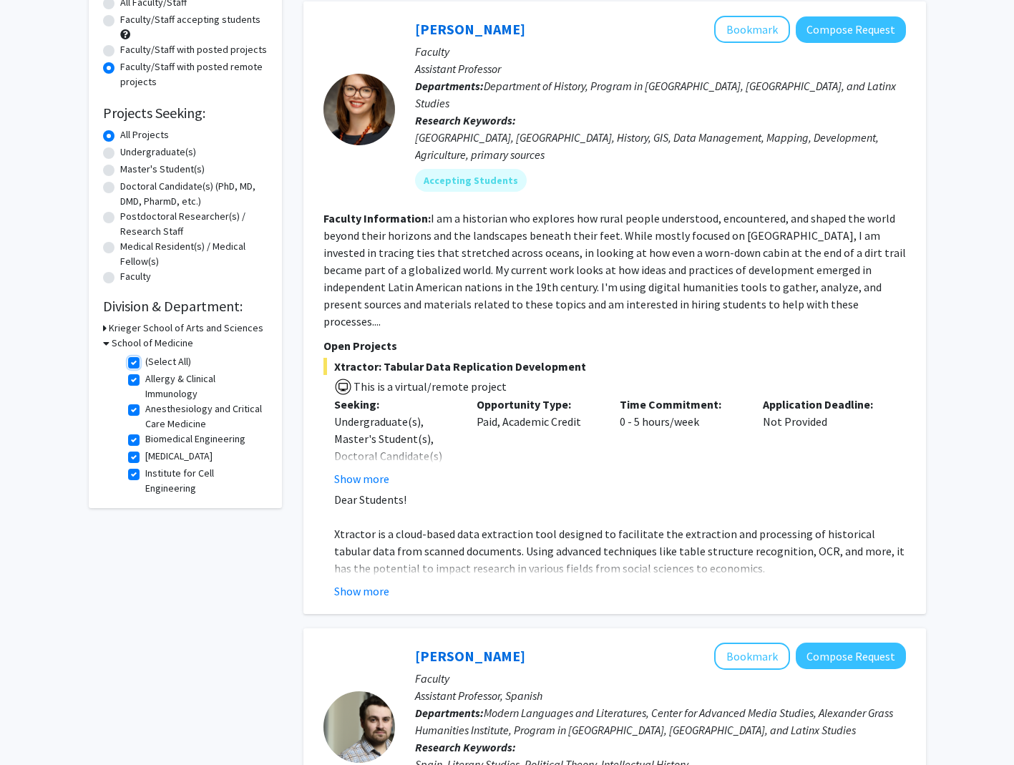
checkbox input "true"
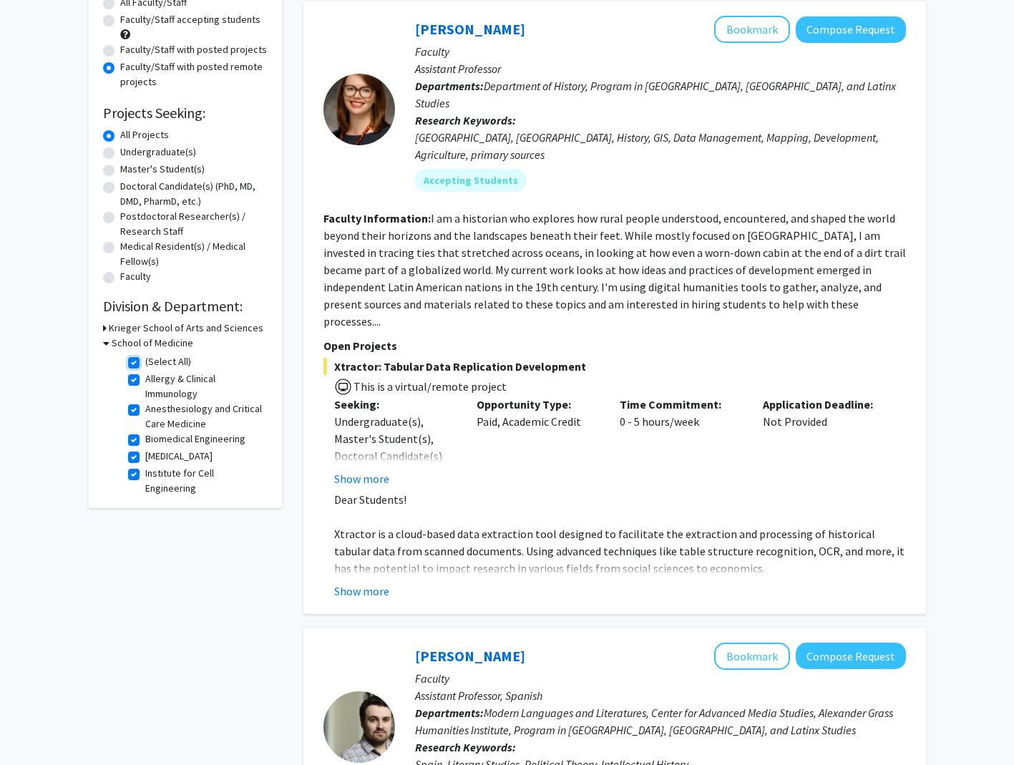
checkbox input "true"
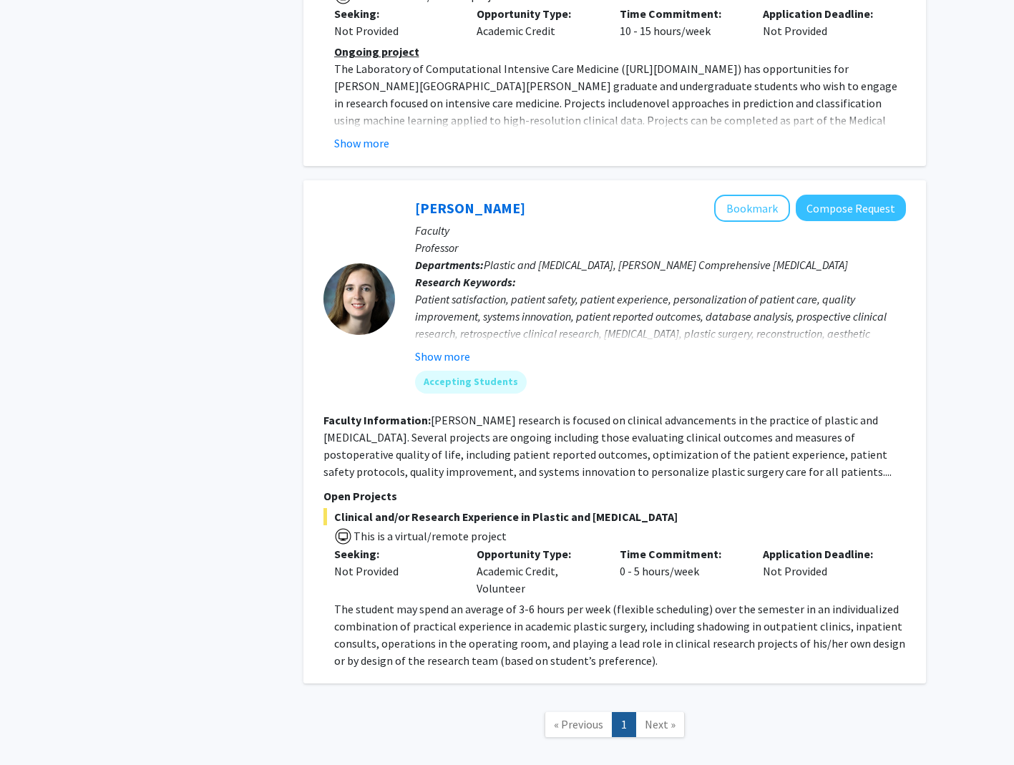
scroll to position [3157, 0]
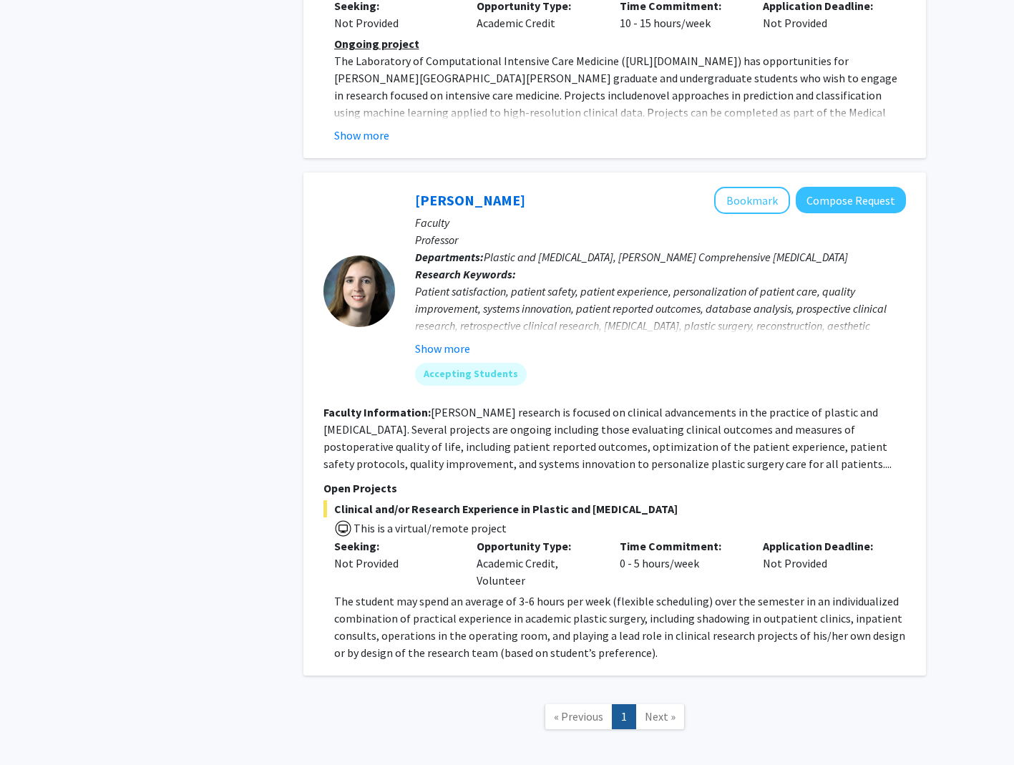
click at [428, 357] on fg-user-badges "Accepting Students" at bounding box center [660, 371] width 491 height 29
click at [434, 340] on button "Show more" at bounding box center [442, 348] width 55 height 17
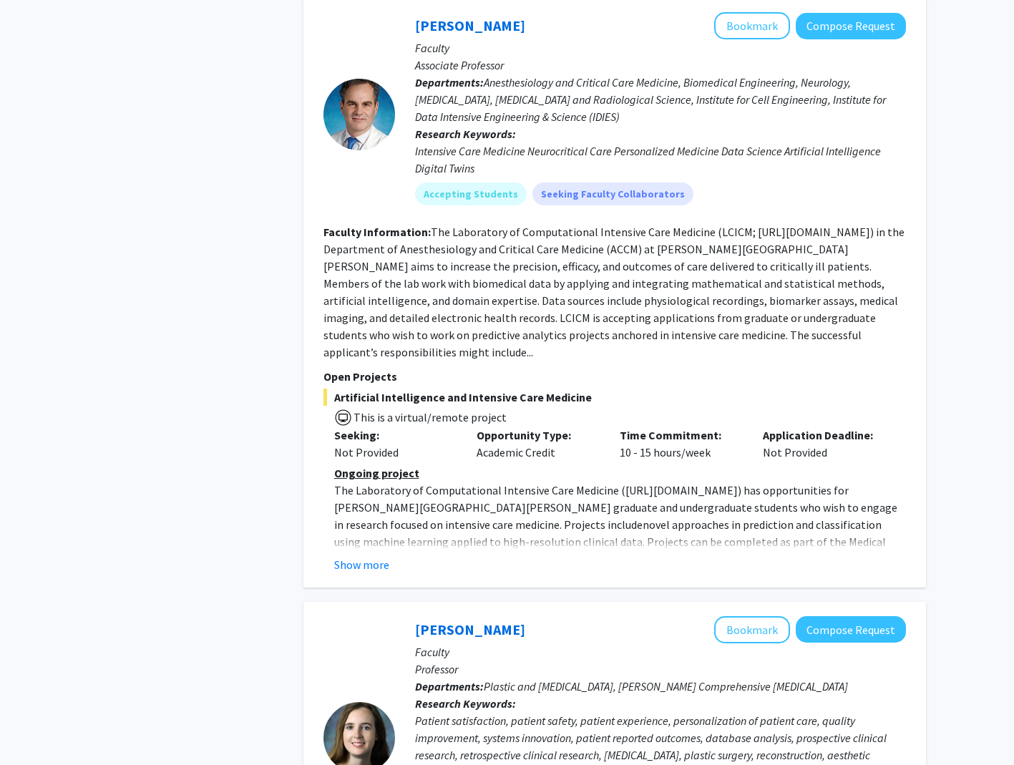
scroll to position [3014, 0]
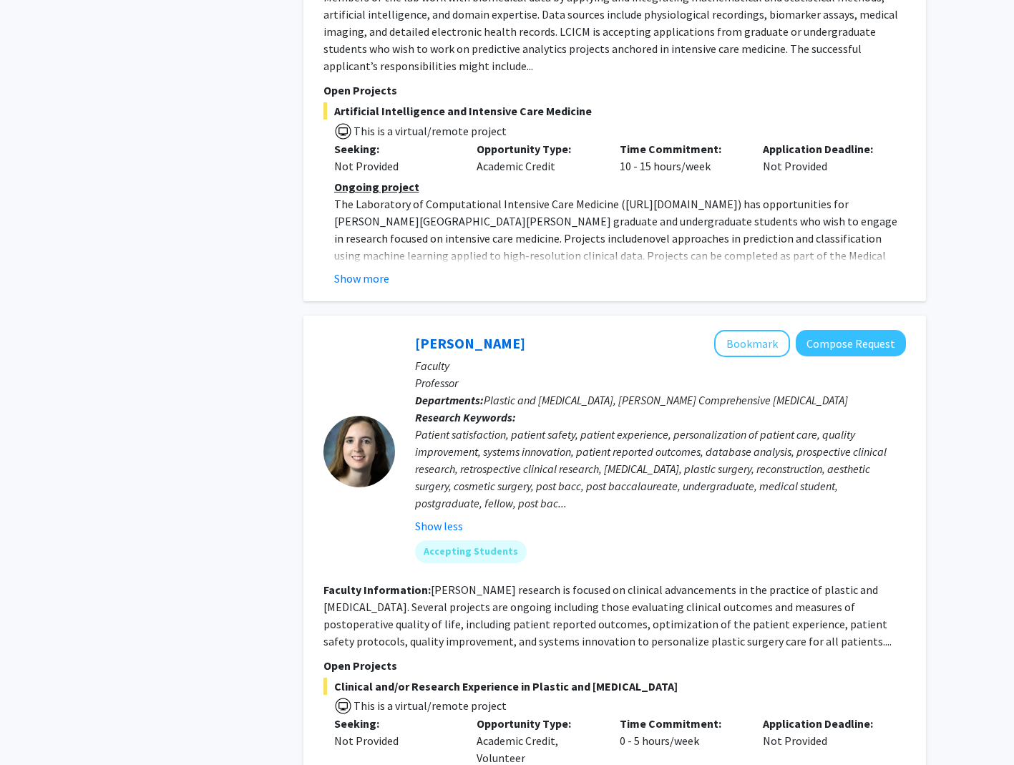
click at [480, 334] on link "[PERSON_NAME]" at bounding box center [470, 343] width 110 height 18
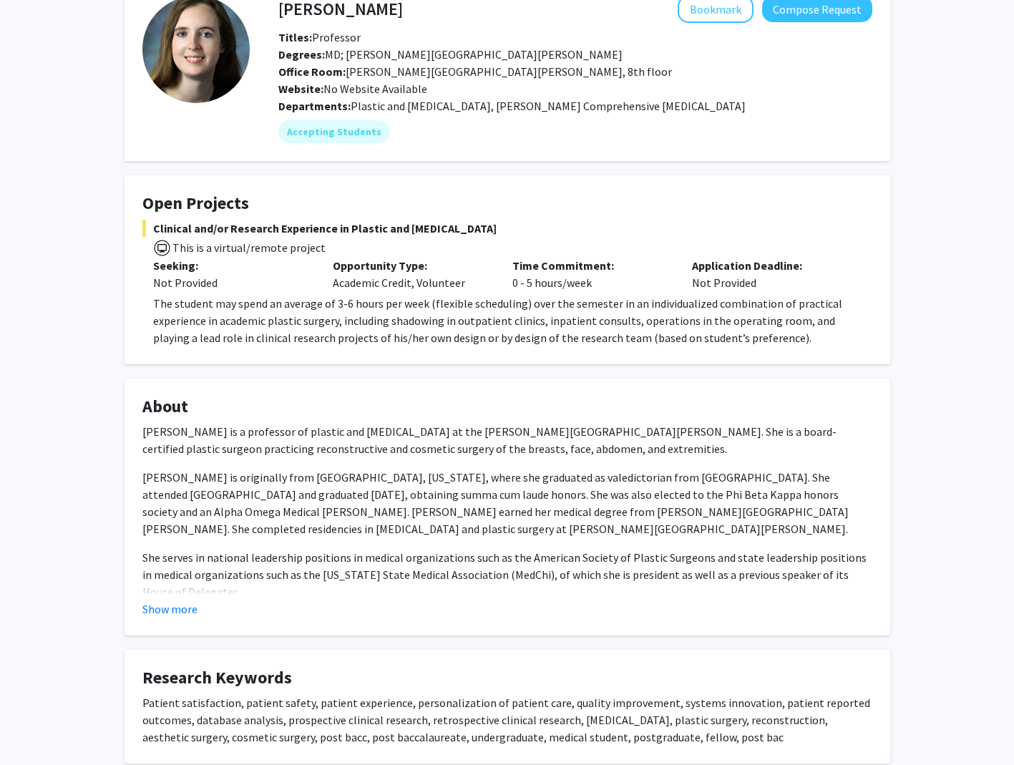
scroll to position [72, 0]
